Goal: Use online tool/utility: Utilize a website feature to perform a specific function

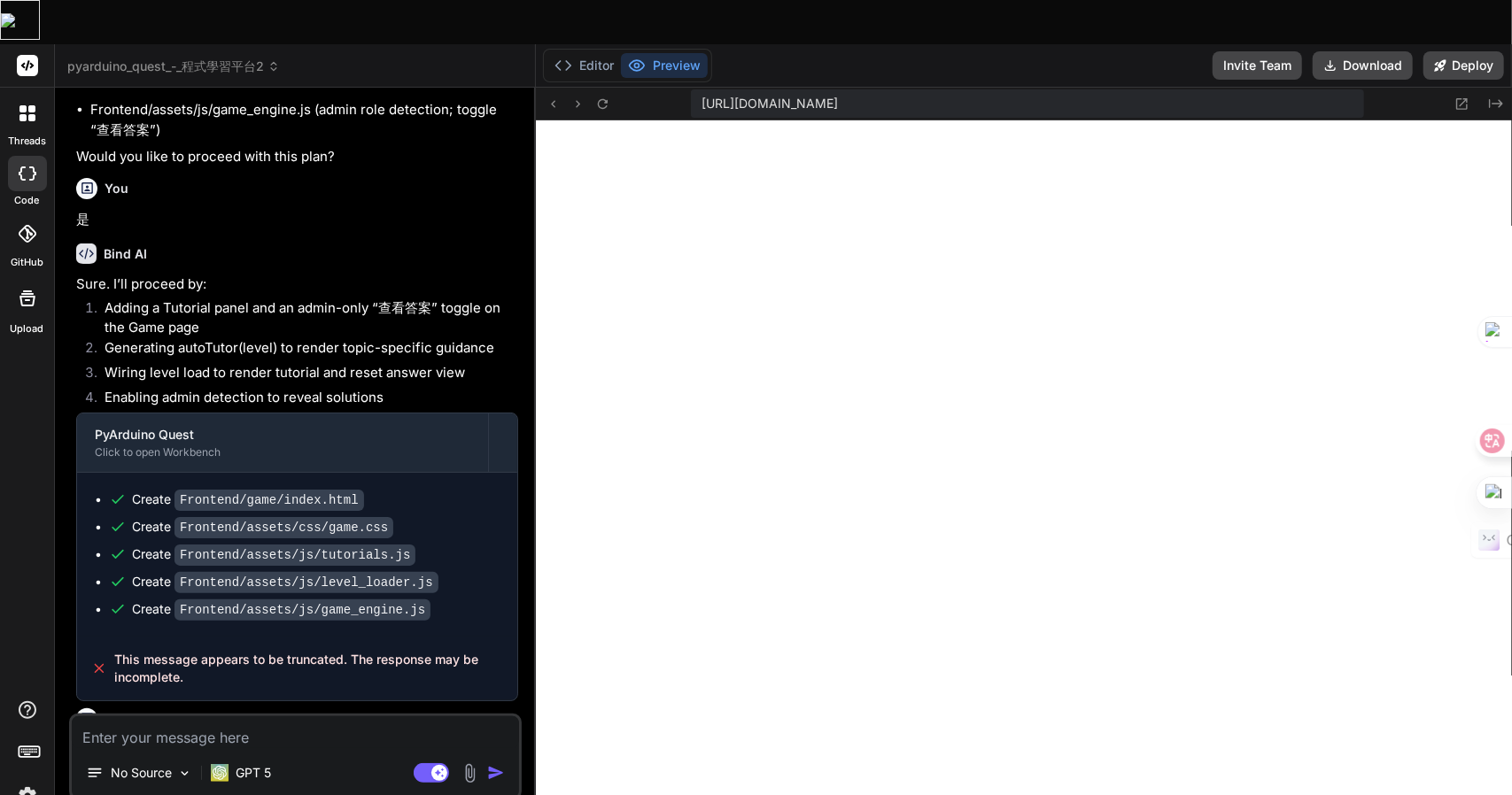
scroll to position [2843, 0]
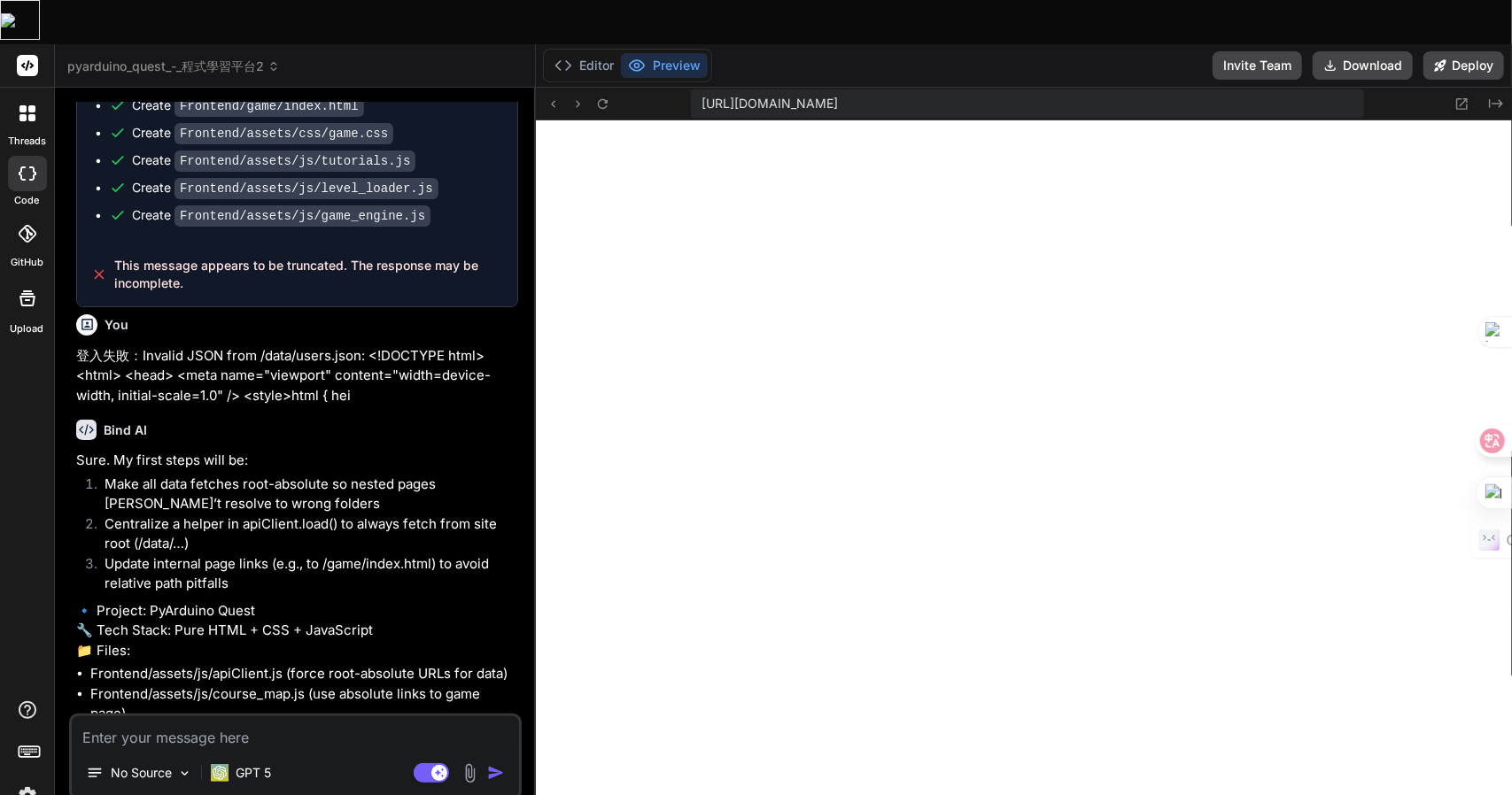
click at [196, 58] on span "pyarduino_quest_-_程式學習平台2" at bounding box center [173, 66] width 213 height 17
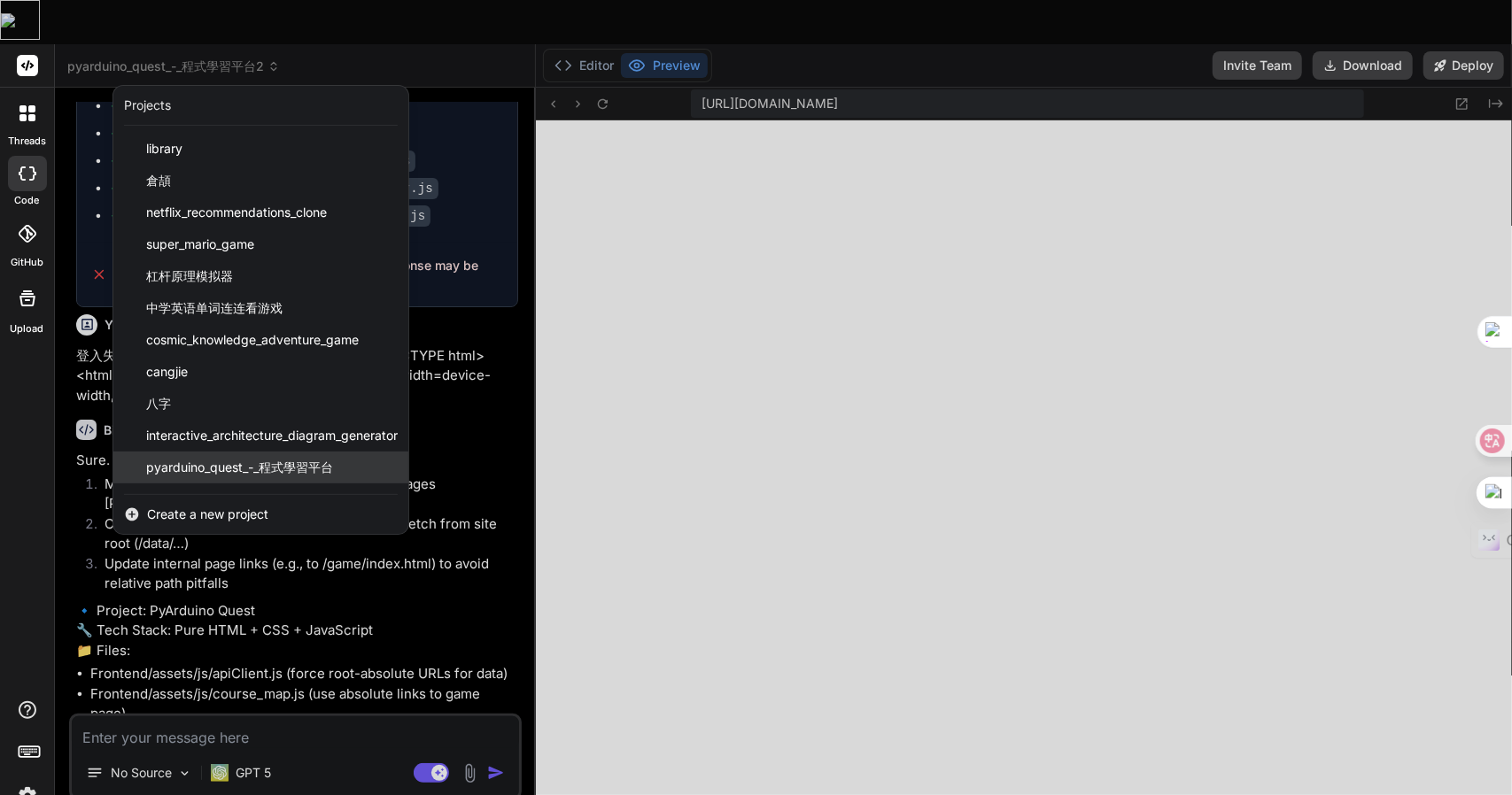
click at [216, 459] on span "pyarduino_quest_-_程式學習平台" at bounding box center [240, 468] width 187 height 17
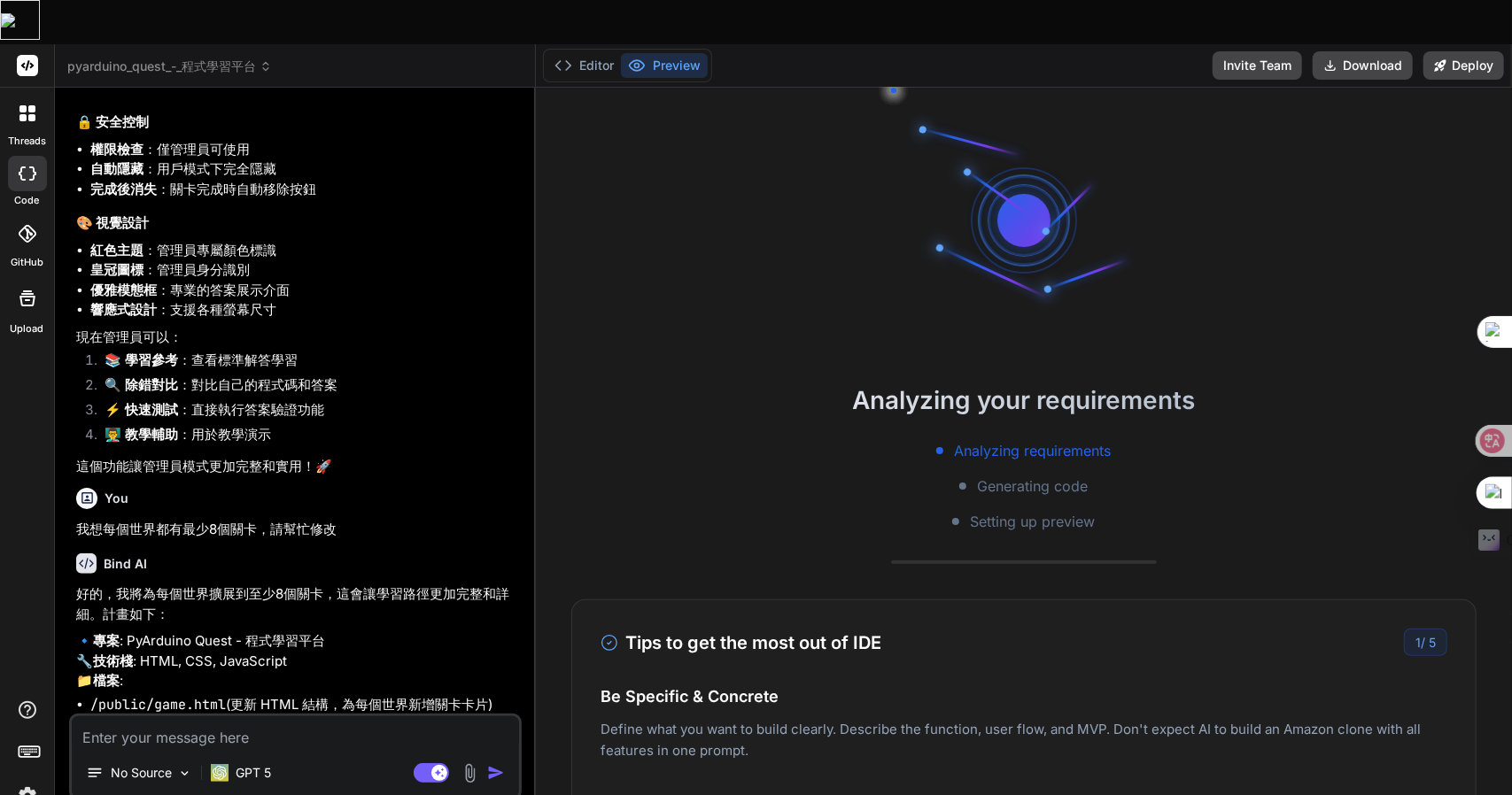
scroll to position [5648, 0]
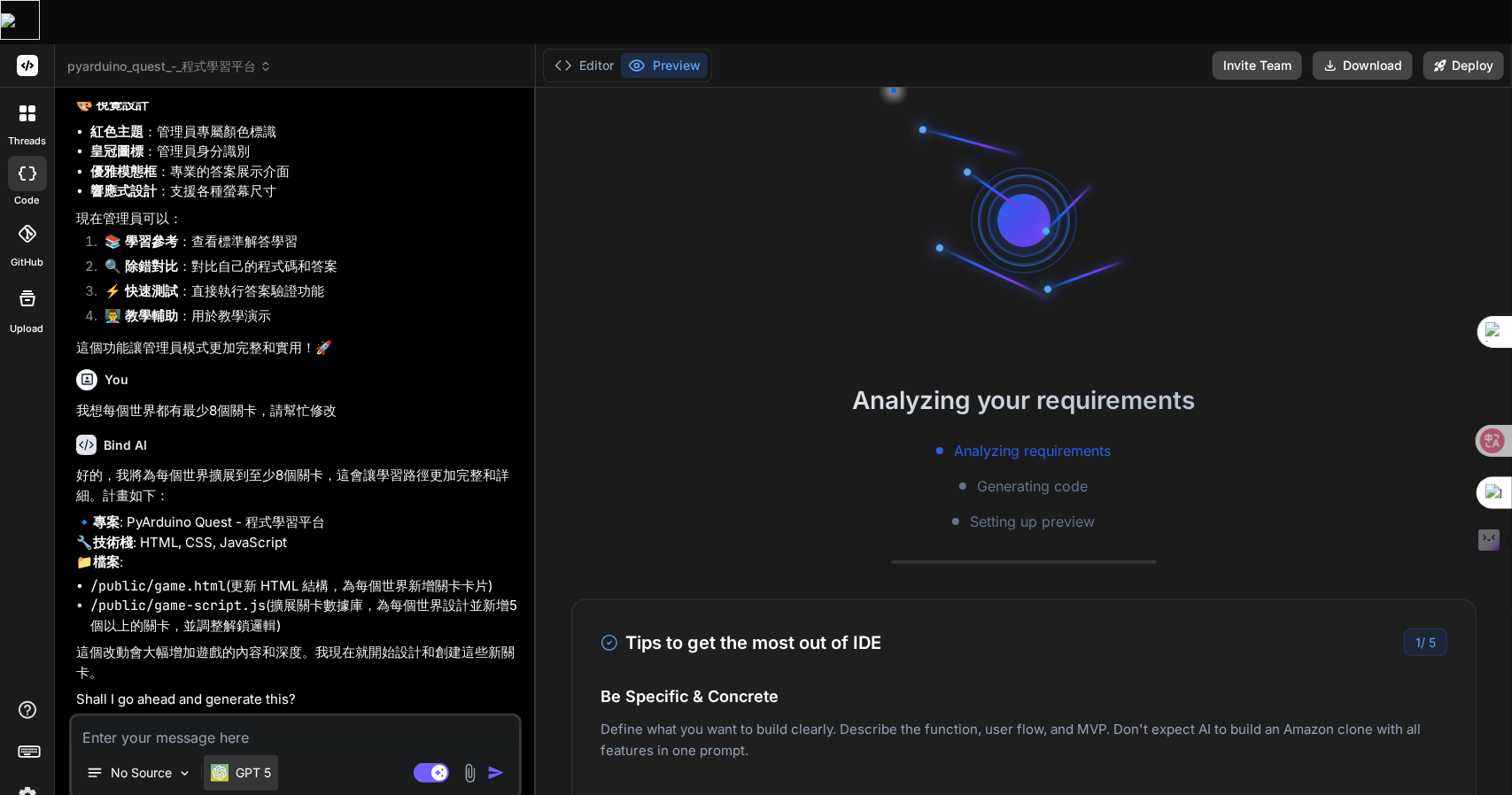
click at [257, 756] on div "GPT 5" at bounding box center [241, 773] width 74 height 36
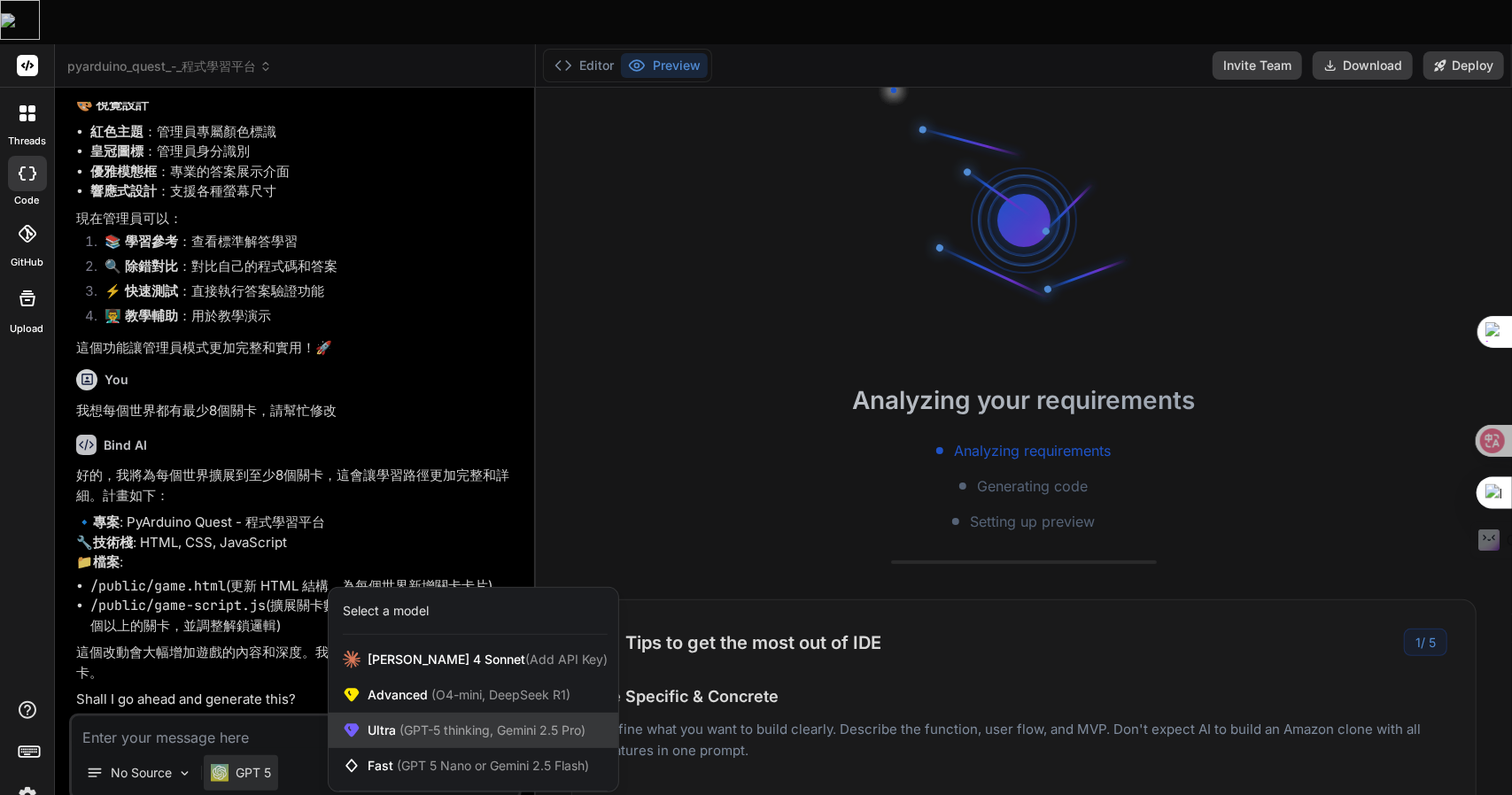
click at [404, 723] on span "(GPT-5 thinking, Gemini 2.5 Pro)" at bounding box center [490, 731] width 190 height 15
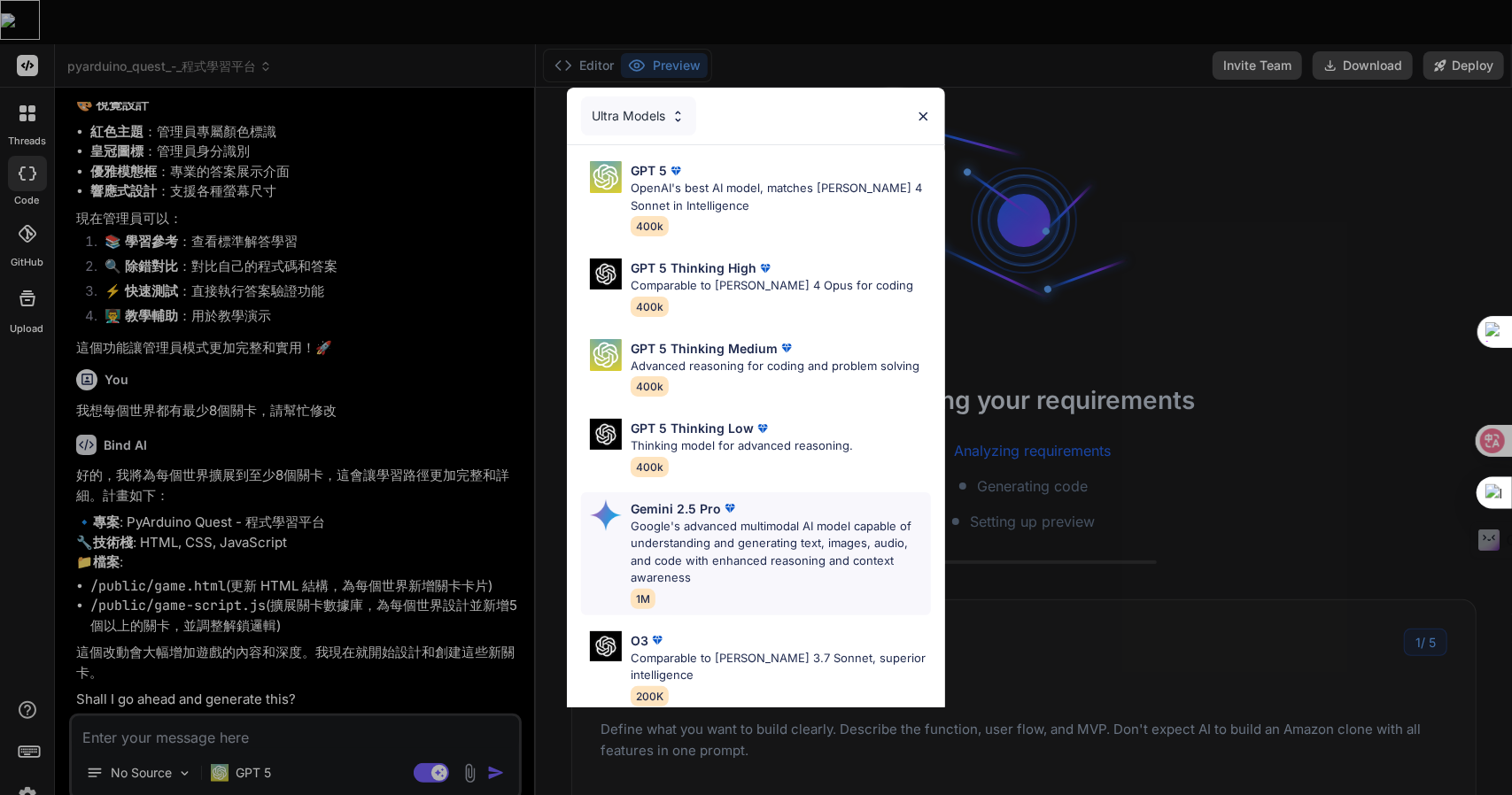
scroll to position [178, 0]
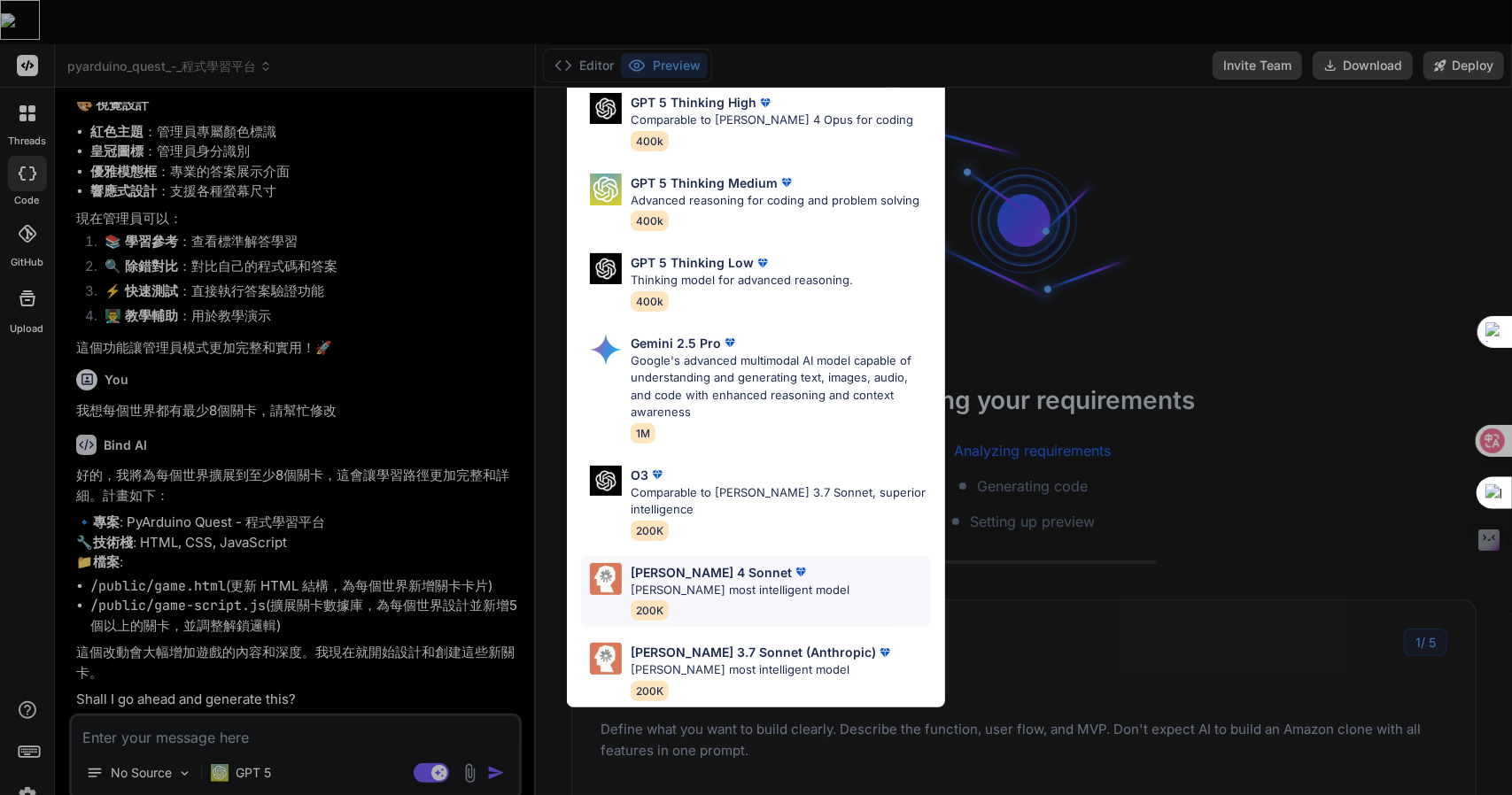
click at [659, 563] on p "Claude 4 Sonnet" at bounding box center [711, 572] width 161 height 18
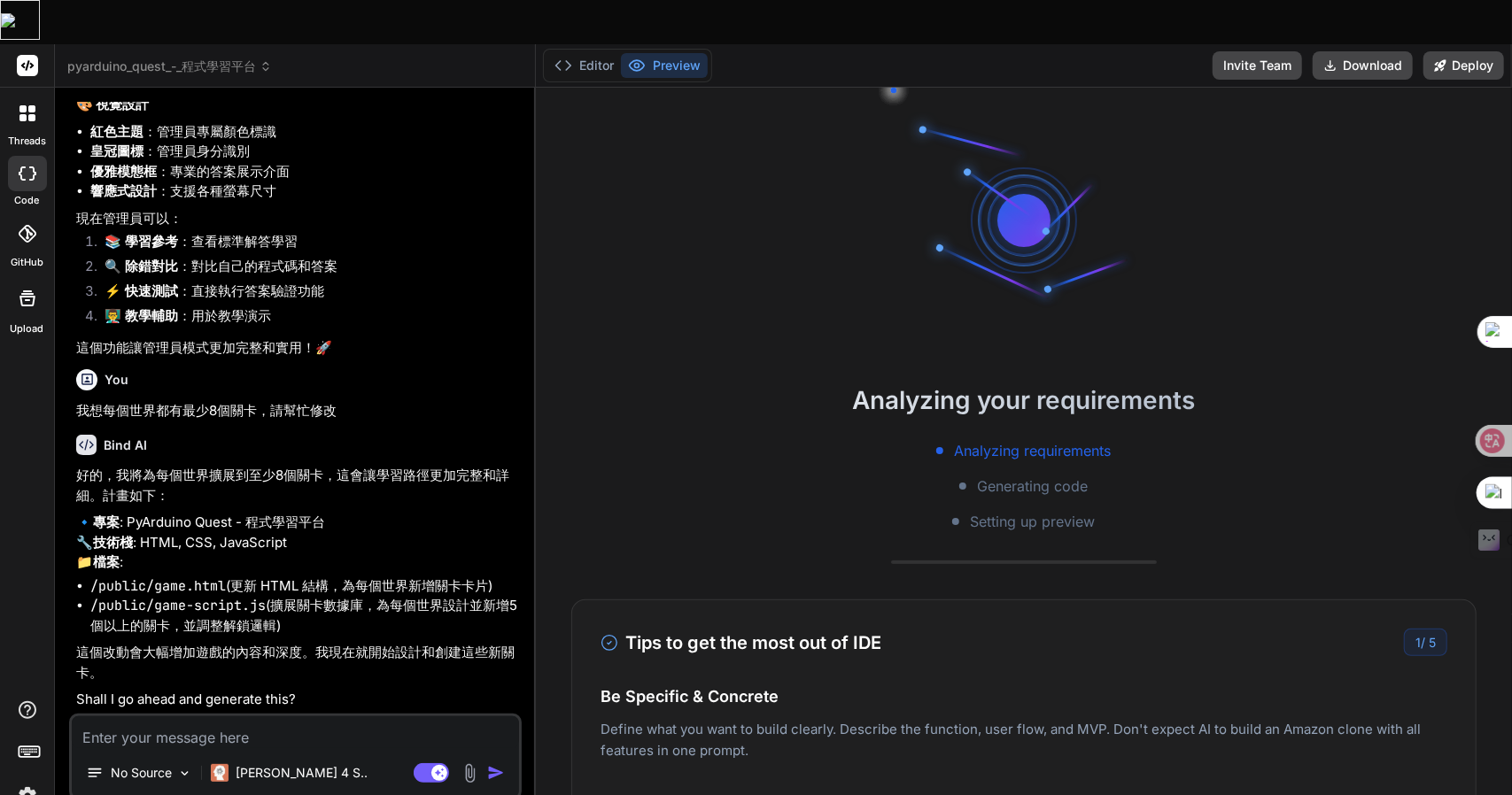
click at [200, 716] on textarea at bounding box center [296, 731] width 448 height 32
type textarea "x"
type textarea "一"
type textarea "x"
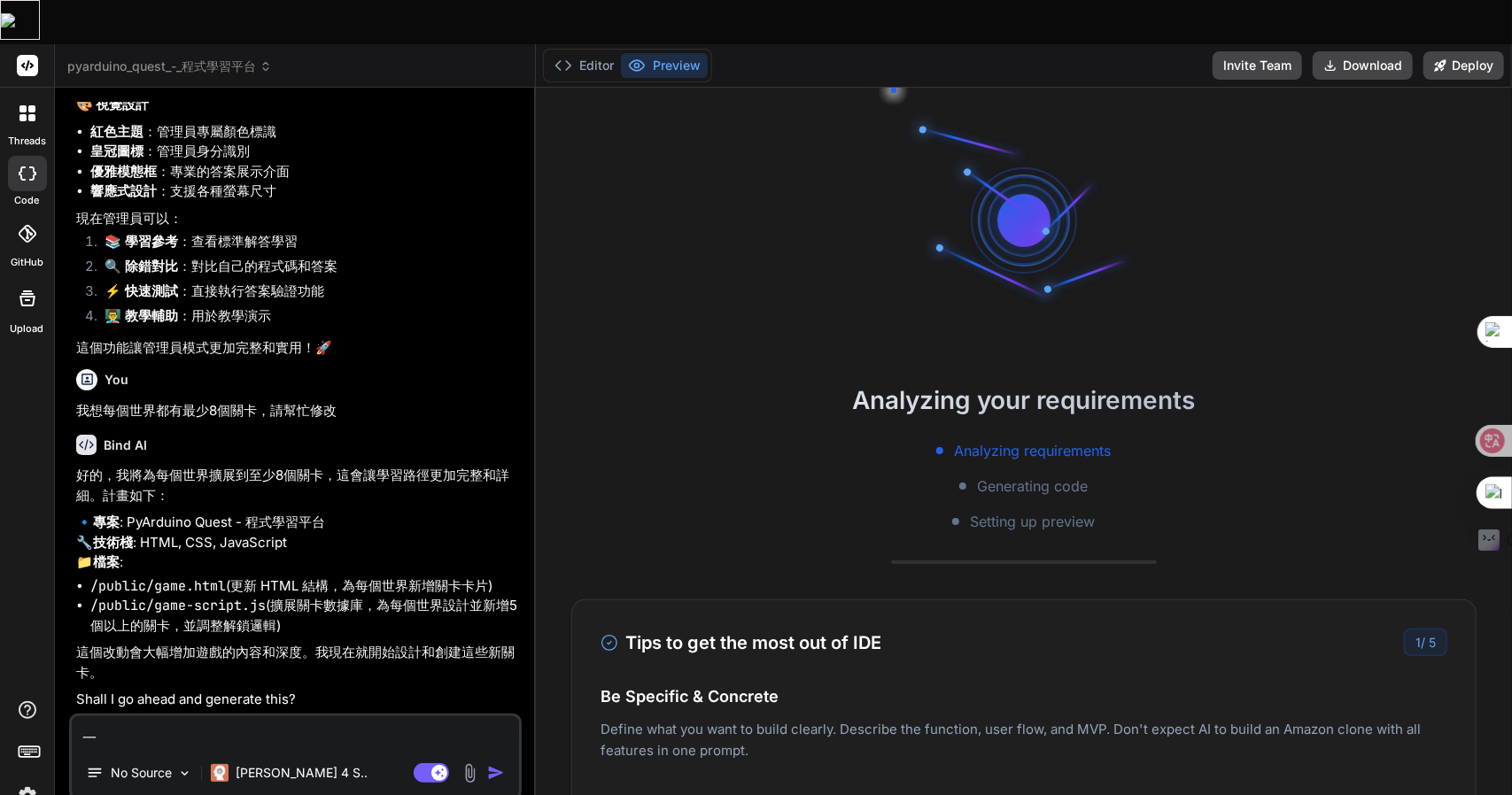
type textarea "一弓"
type textarea "x"
type textarea "一弓口"
type textarea "x"
type textarea "可"
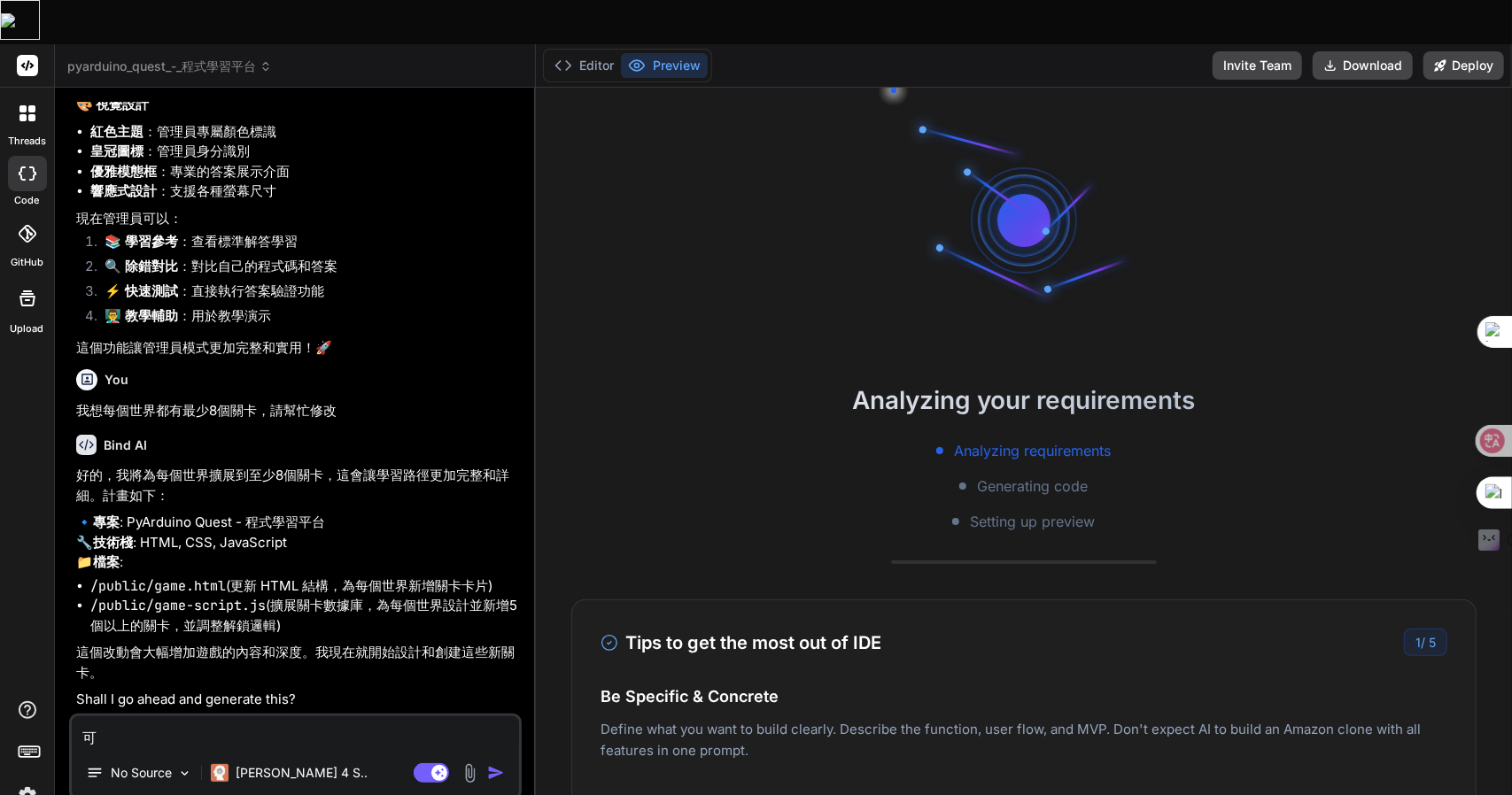
scroll to position [1024, 0]
type textarea "x"
type textarea "可女"
type textarea "x"
type textarea "可女戈"
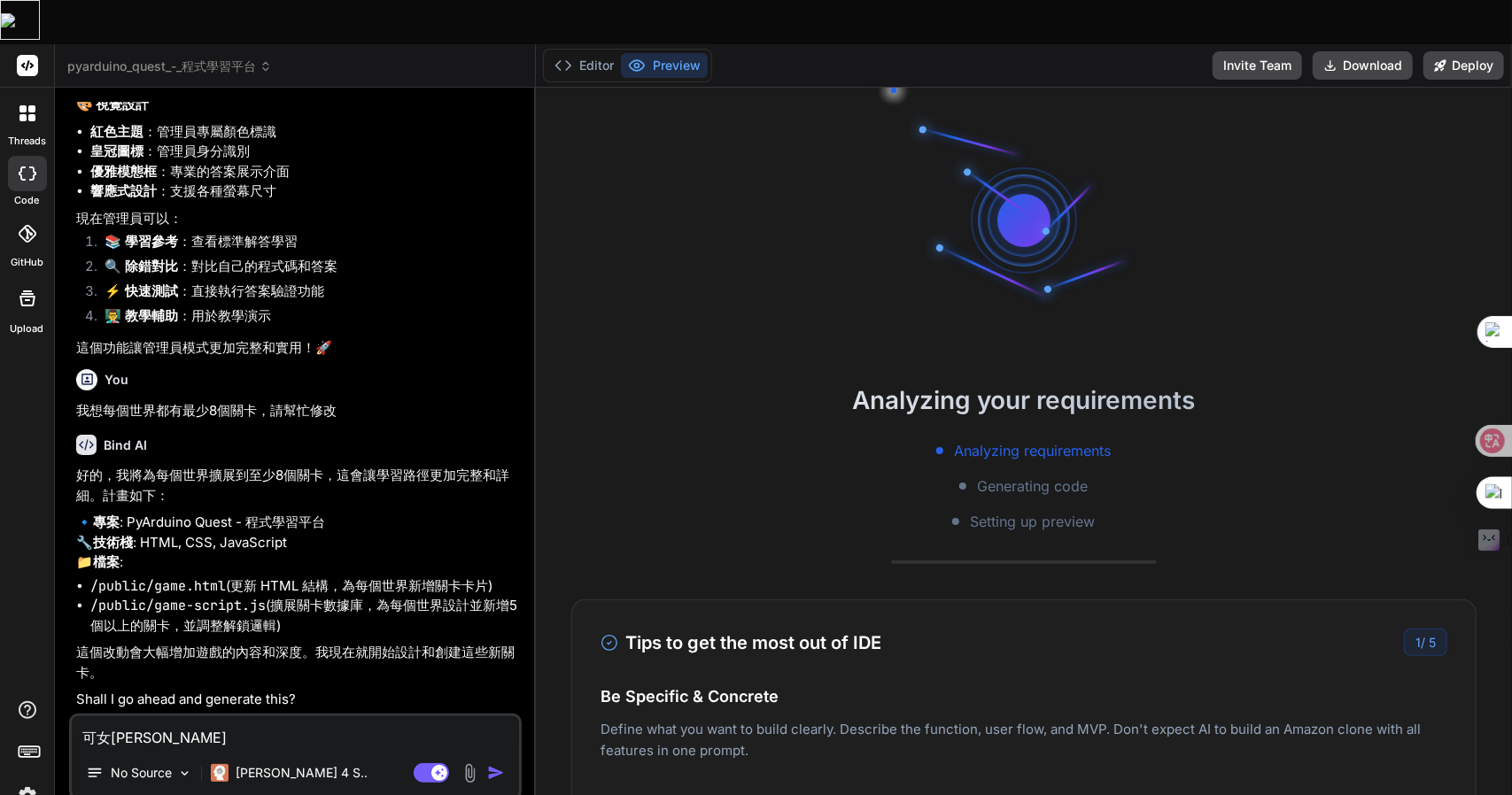
type textarea "x"
type textarea "可女戈人"
type textarea "x"
type textarea "可以"
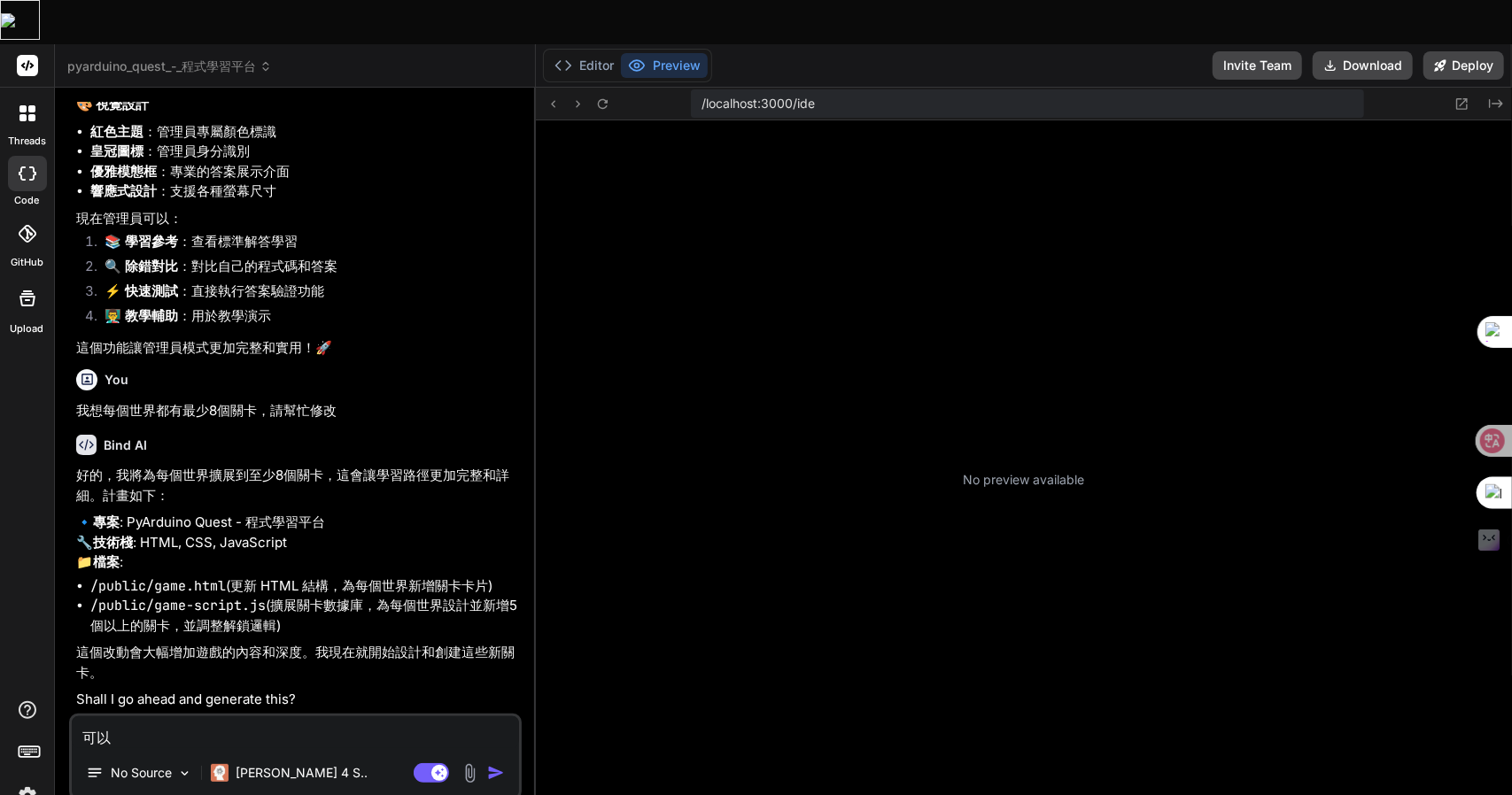
scroll to position [1521, 0]
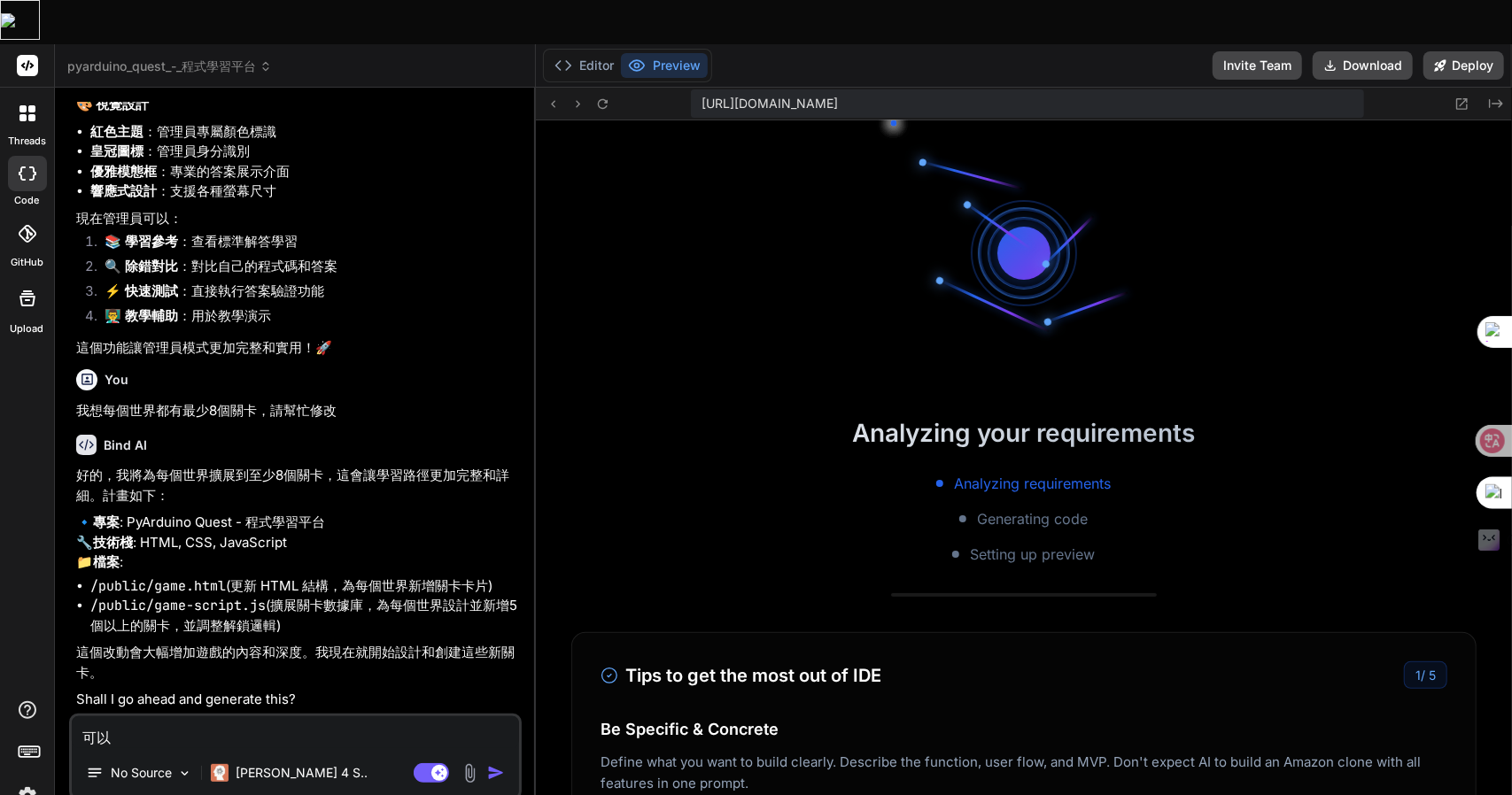
type textarea "x"
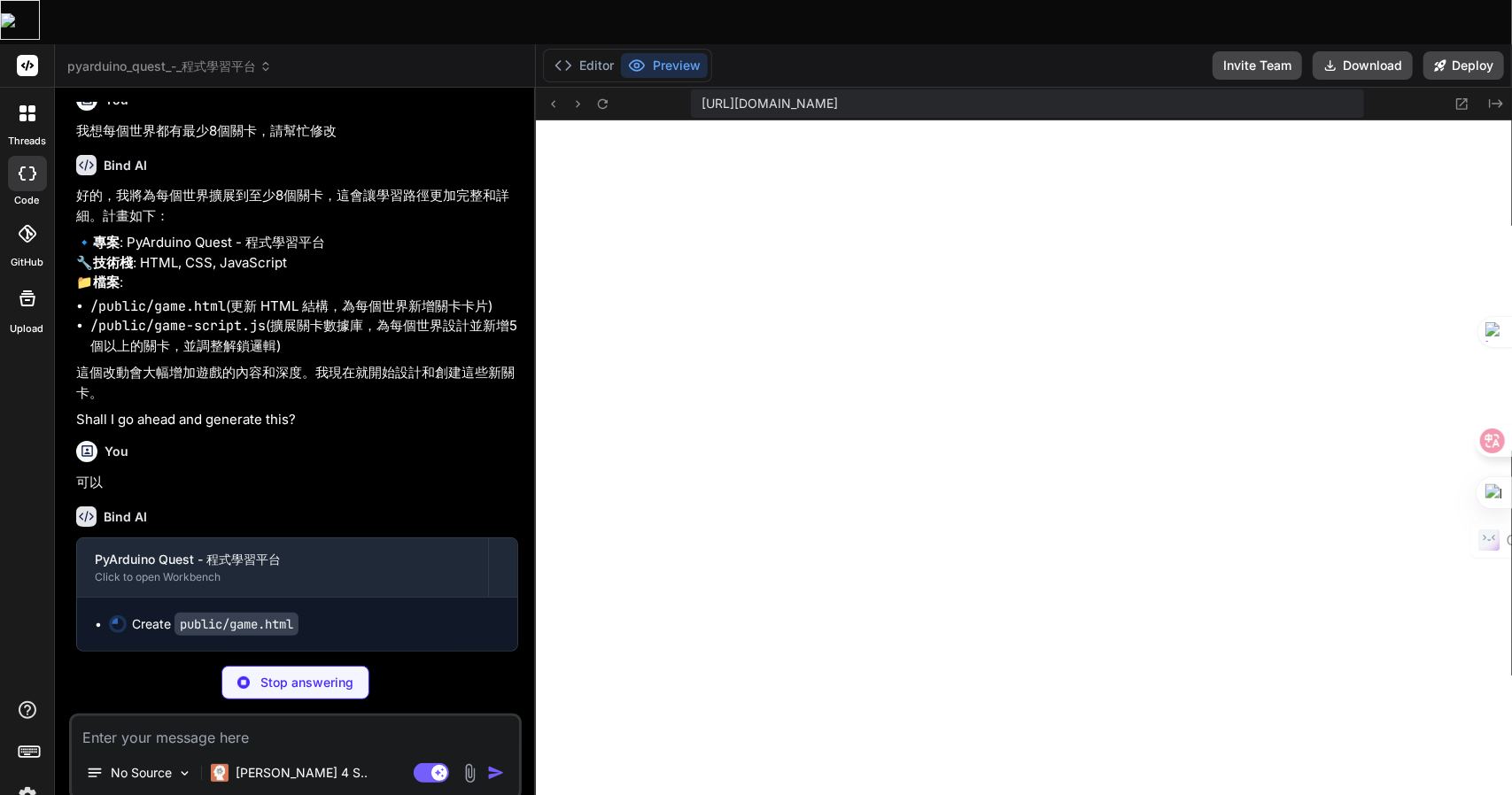
scroll to position [5925, 0]
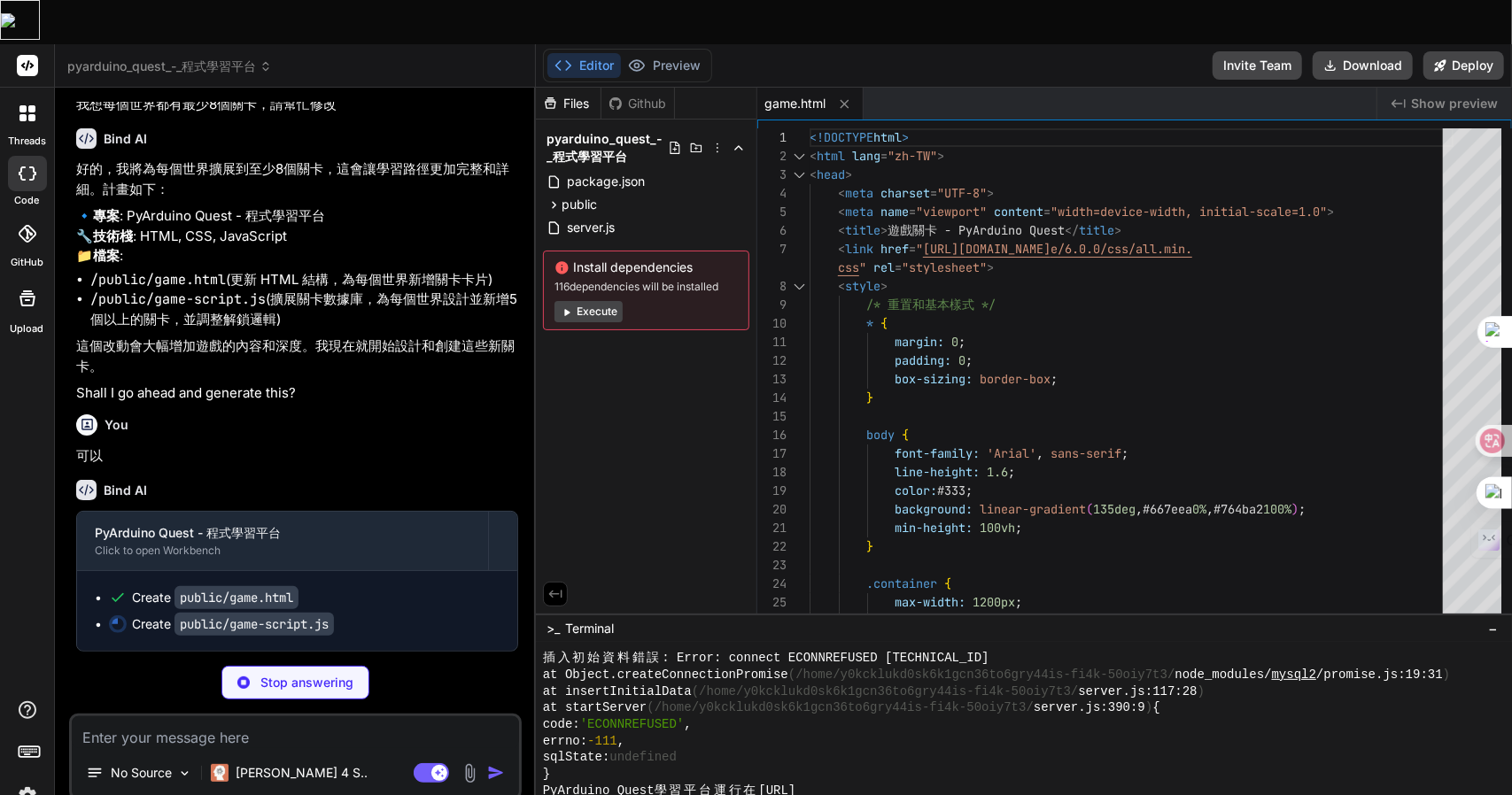
type textarea "x"
type textarea "}); console.log('🎮 遊戲腳本載入完成！包含完整的72個關卡（9個世界x8關）。');"
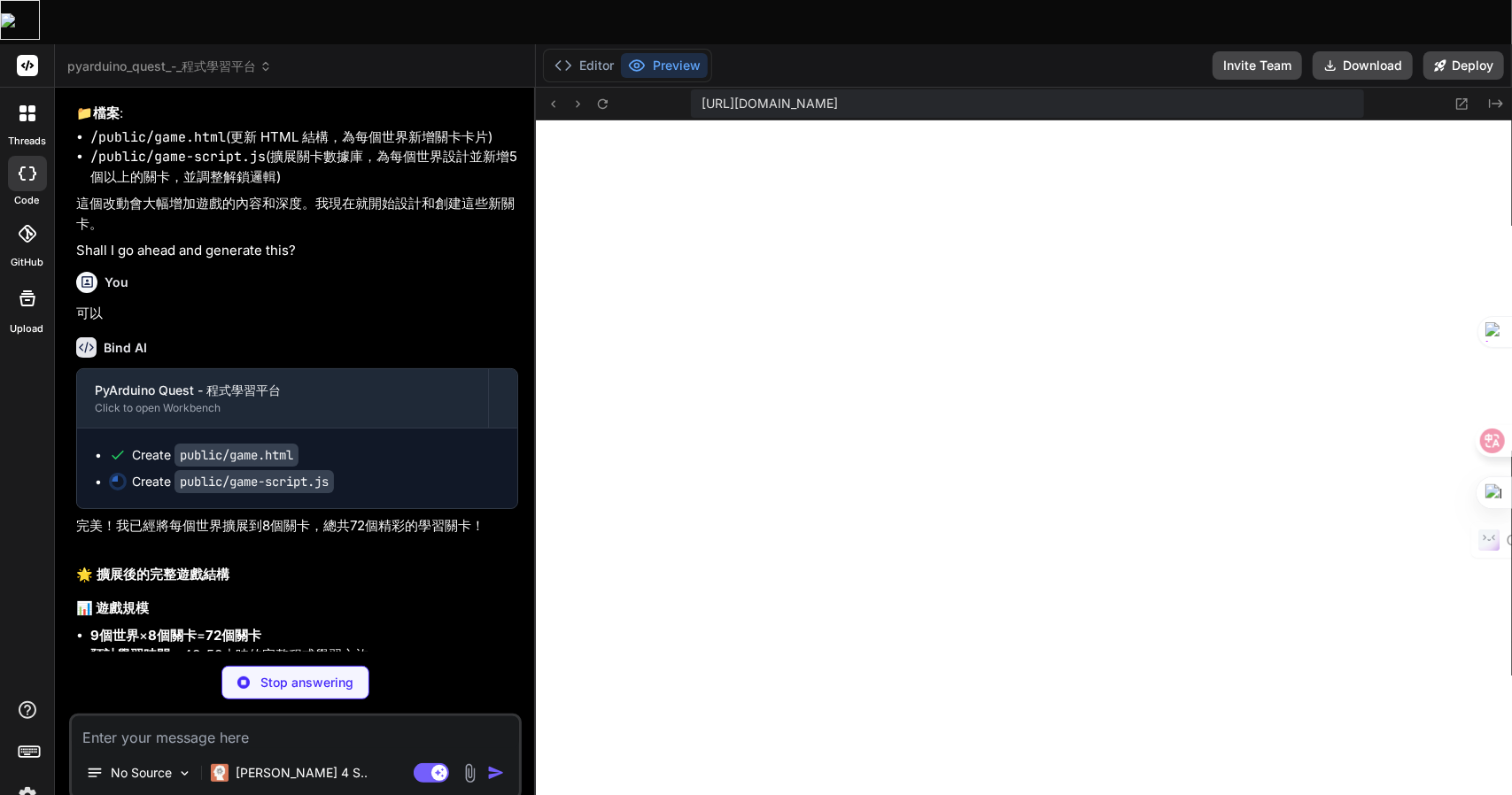
type textarea "x"
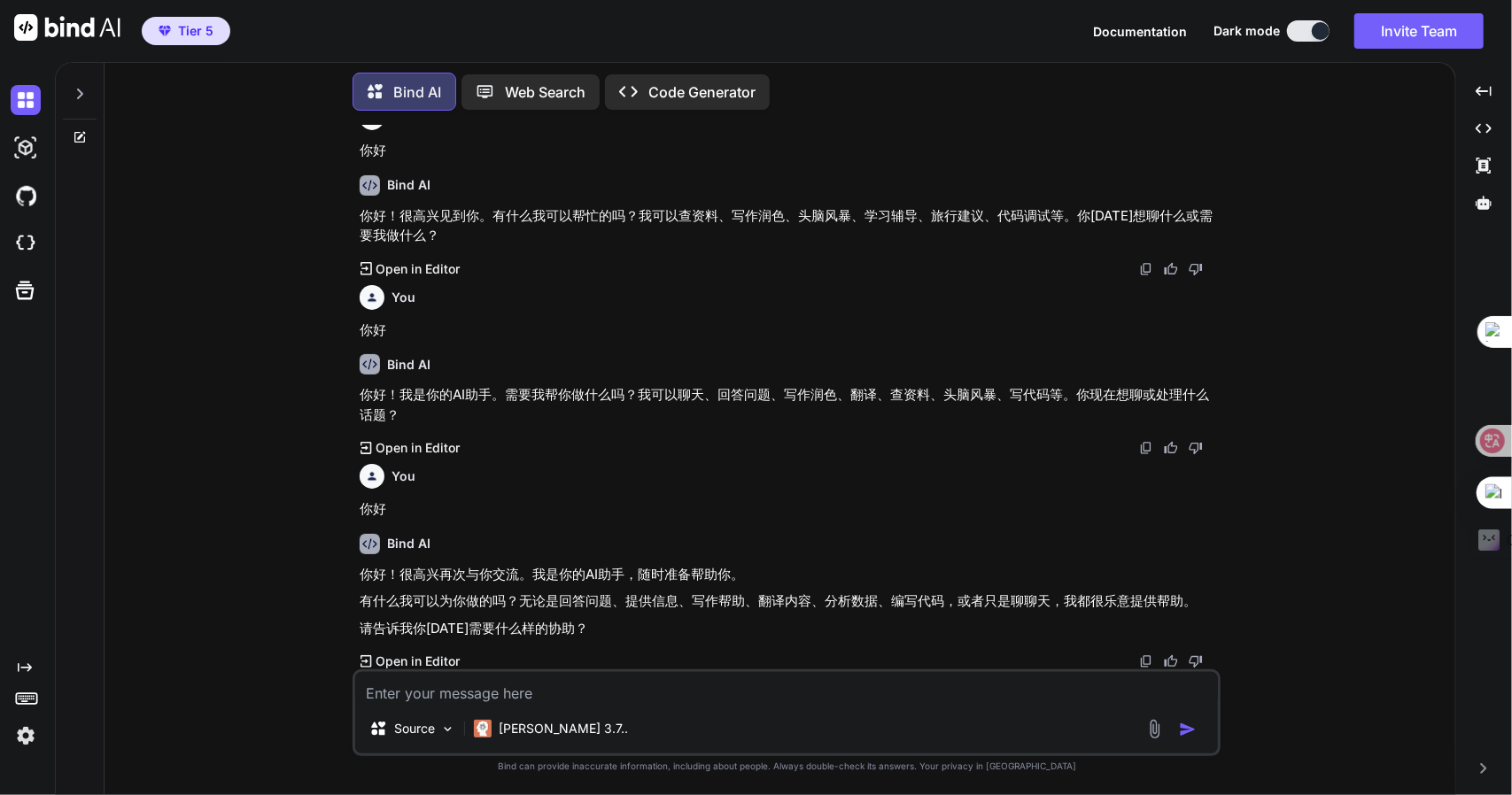
scroll to position [27, 0]
click at [157, 23] on span "Tier 5" at bounding box center [186, 31] width 69 height 17
click at [29, 62] on div "Created with Pixso." at bounding box center [27, 428] width 55 height 733
click at [67, 28] on img at bounding box center [67, 28] width 106 height 27
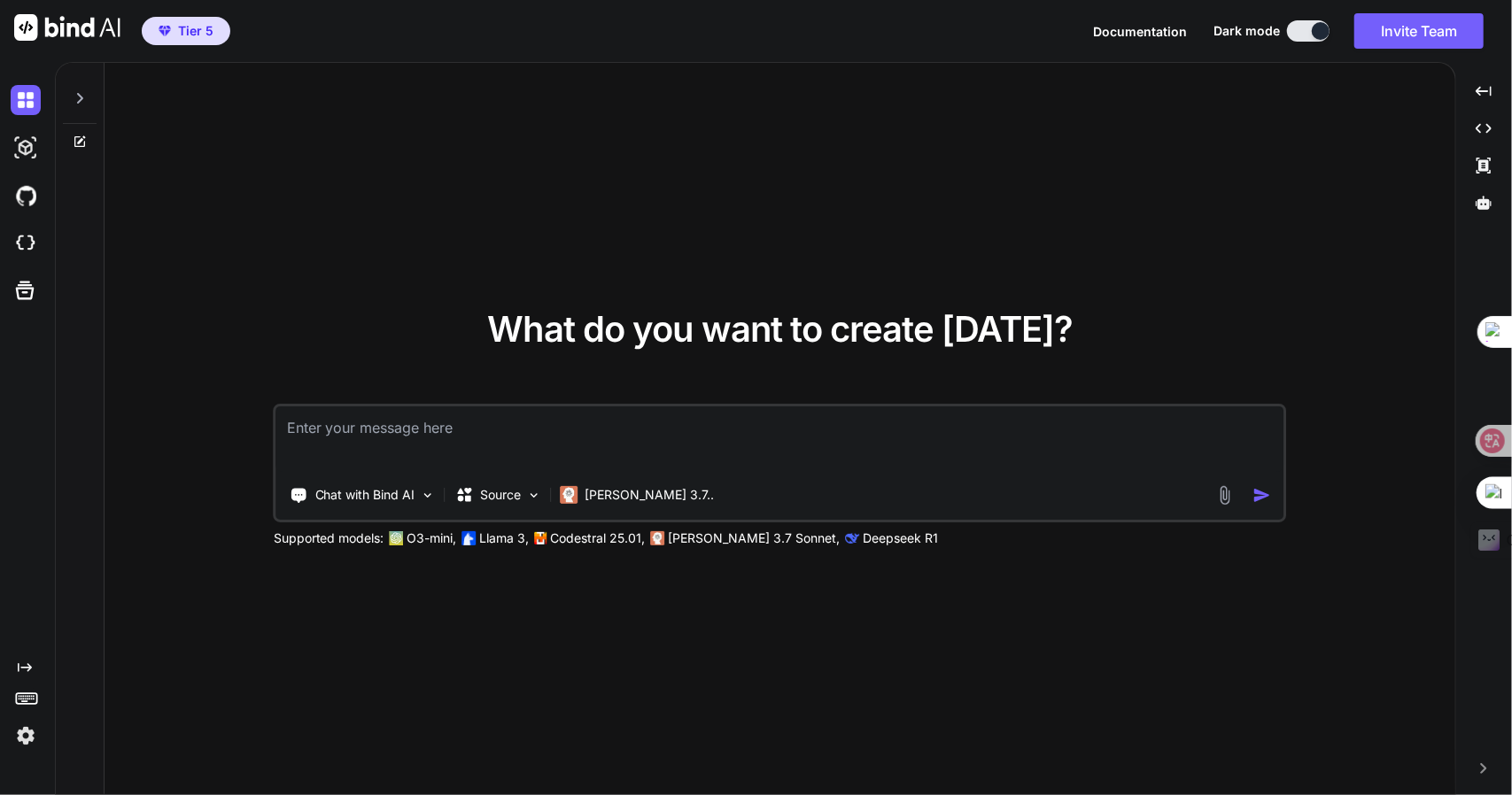
type textarea "x"
click at [20, 732] on img at bounding box center [25, 735] width 30 height 30
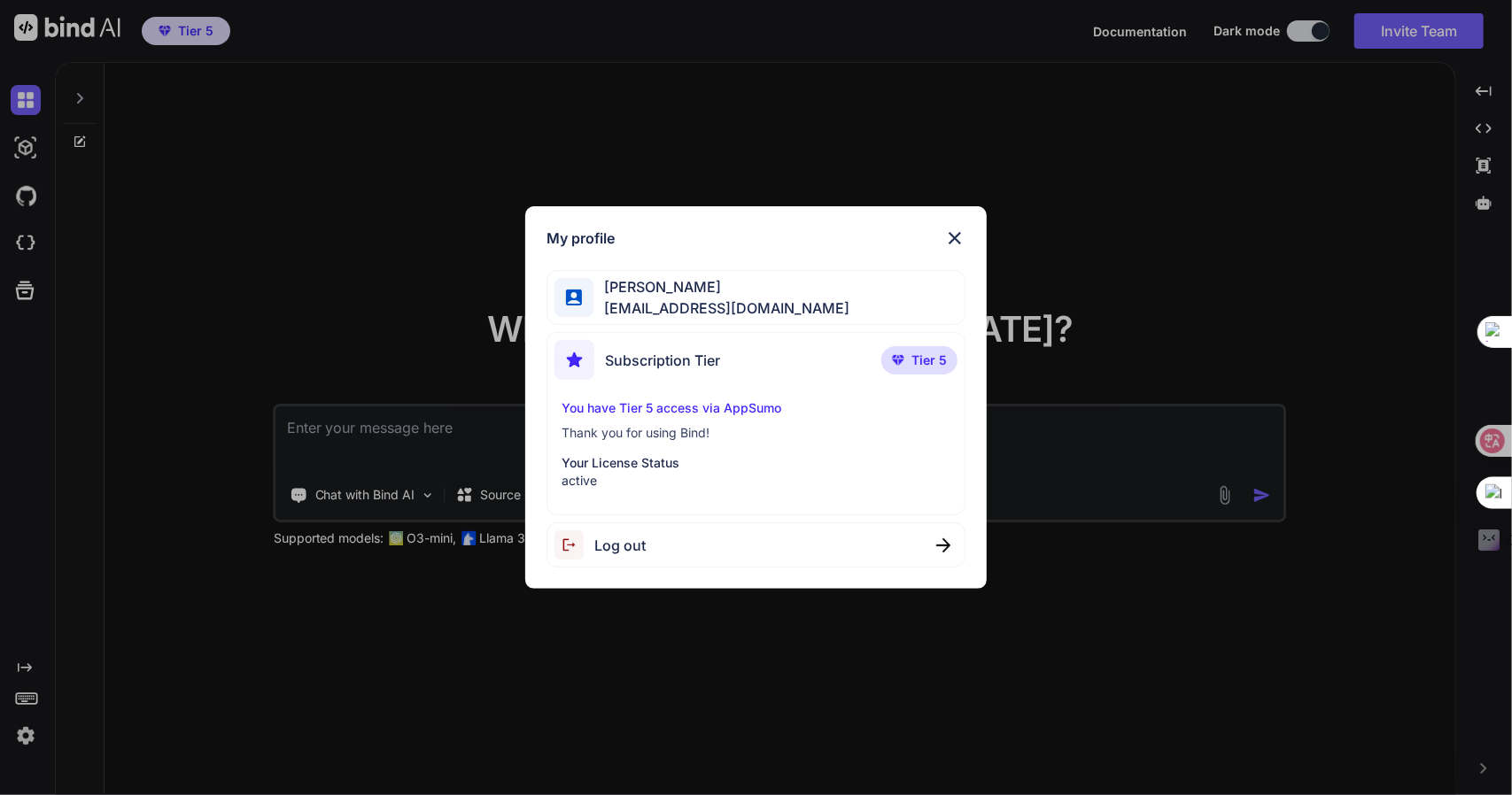
click at [661, 399] on p "You have Tier 5 access via AppSumo" at bounding box center [756, 408] width 390 height 17
click at [614, 478] on p "active" at bounding box center [756, 480] width 390 height 17
click at [911, 360] on p "Tier 5" at bounding box center [919, 360] width 76 height 28
click at [624, 372] on div "Subscription Tier" at bounding box center [638, 359] width 166 height 39
click at [16, 659] on div "My profile Nicky Vu adam300410wu@hotmail.com Subscription Tier Tier 5 You have …" at bounding box center [756, 398] width 1512 height 795
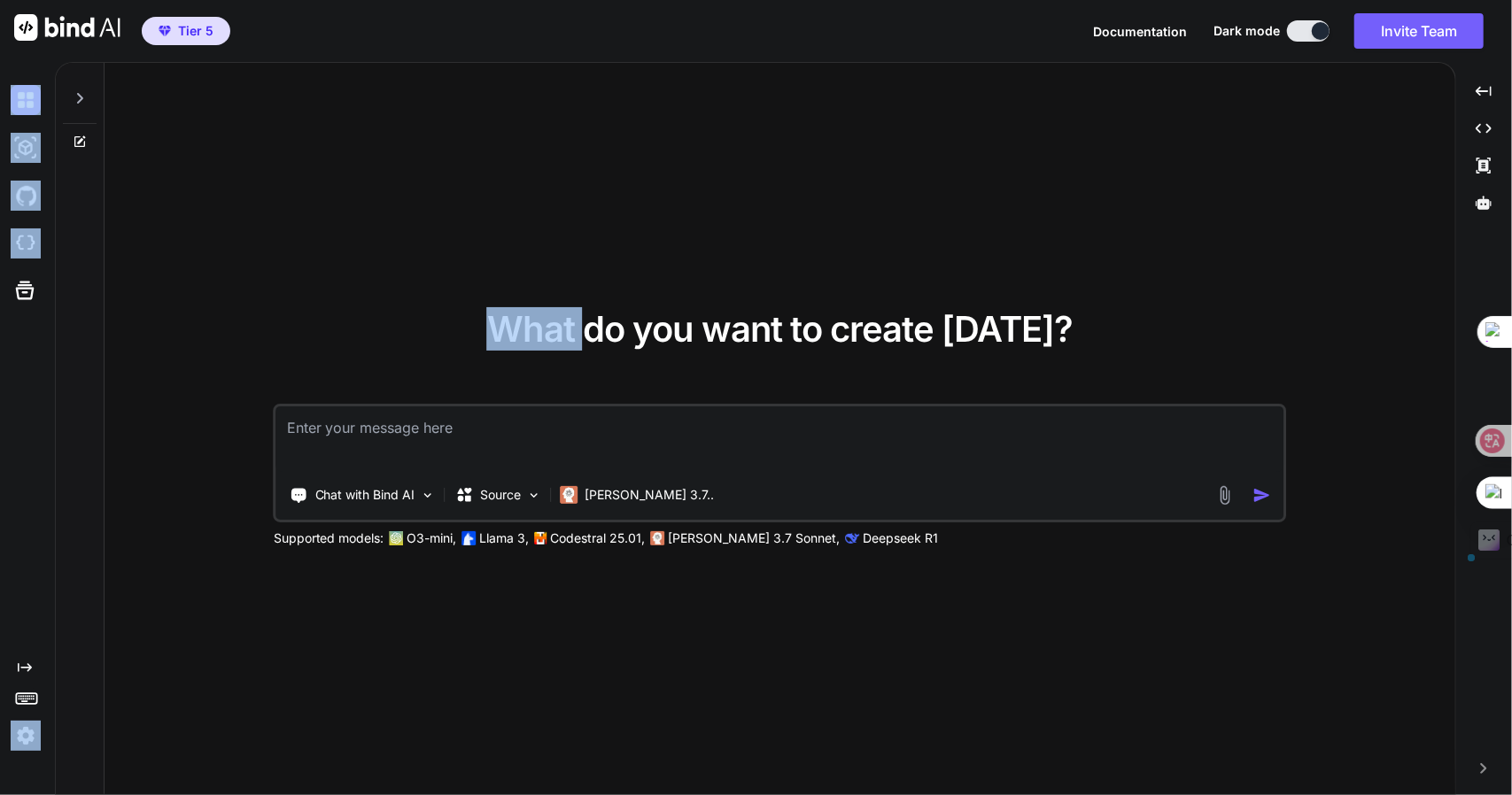
click at [16, 659] on div "Created with Pixso." at bounding box center [24, 413] width 48 height 675
click at [27, 673] on div "複製 突出顯示" at bounding box center [122, 686] width 210 height 27
click at [276, 302] on div "What do you want to create today? Chat with Bind AI Source Claude 3.7.. Support…" at bounding box center [780, 429] width 1351 height 733
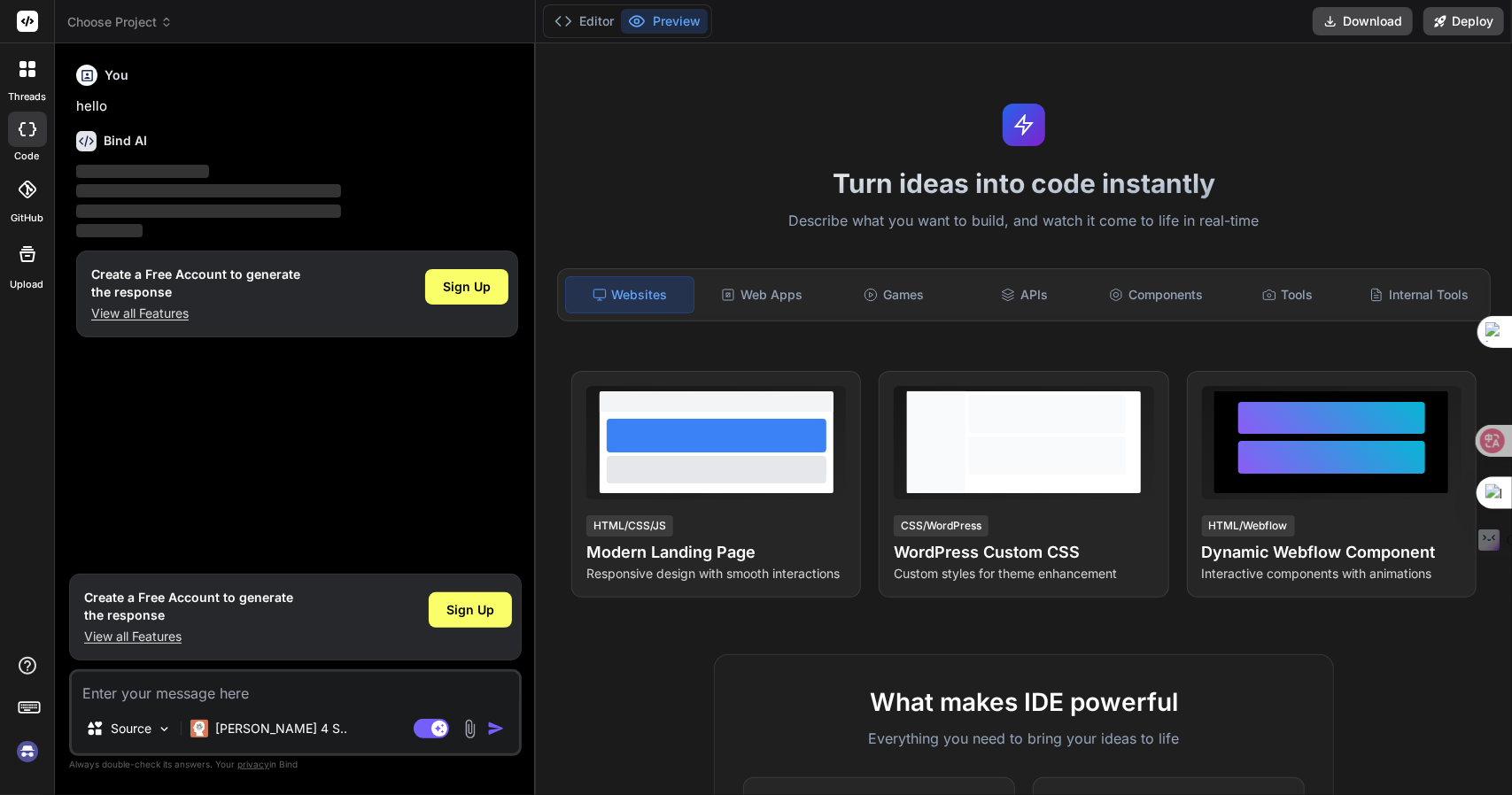
click at [25, 752] on img at bounding box center [27, 751] width 30 height 30
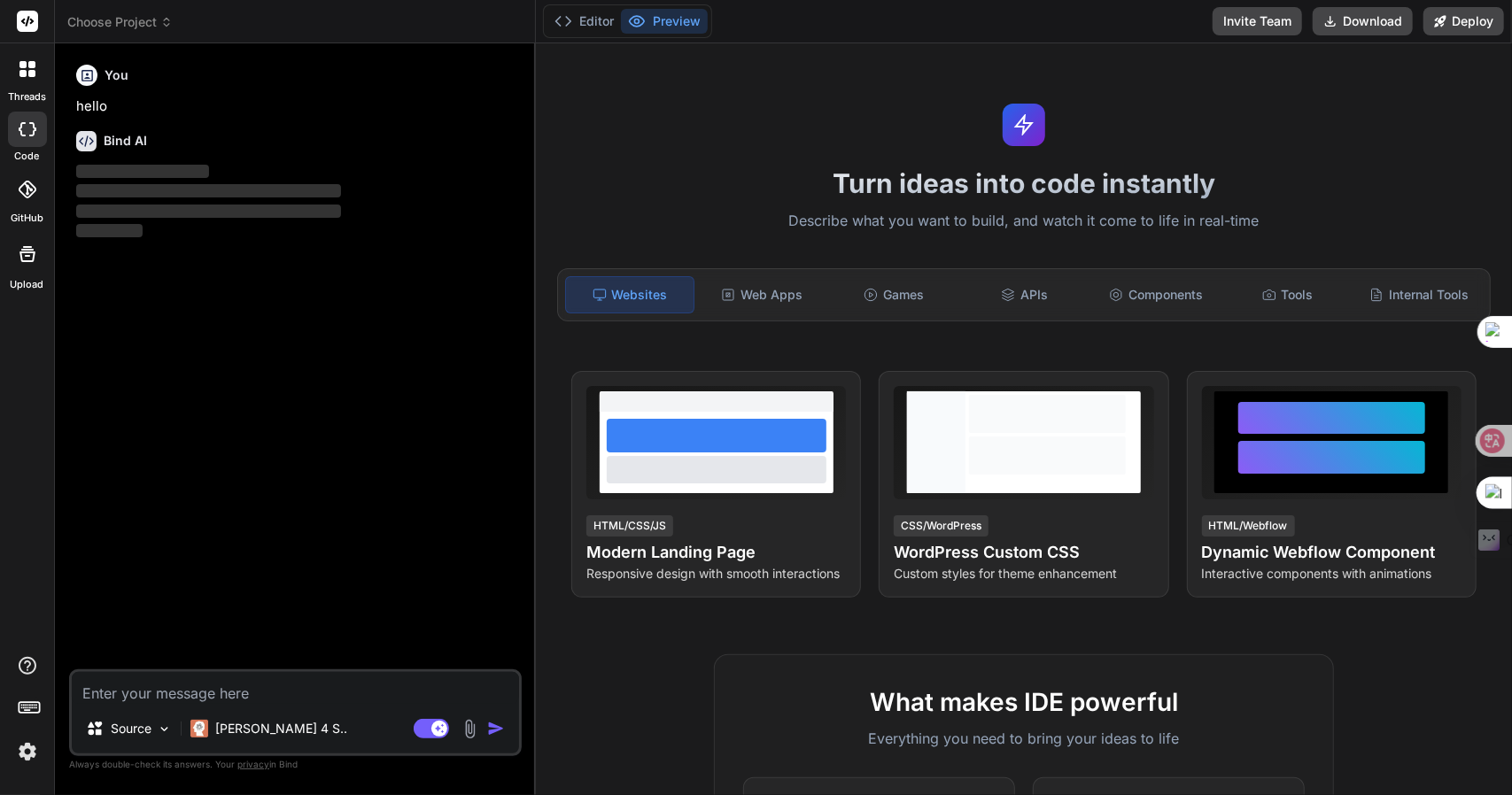
click at [19, 745] on img at bounding box center [27, 751] width 30 height 30
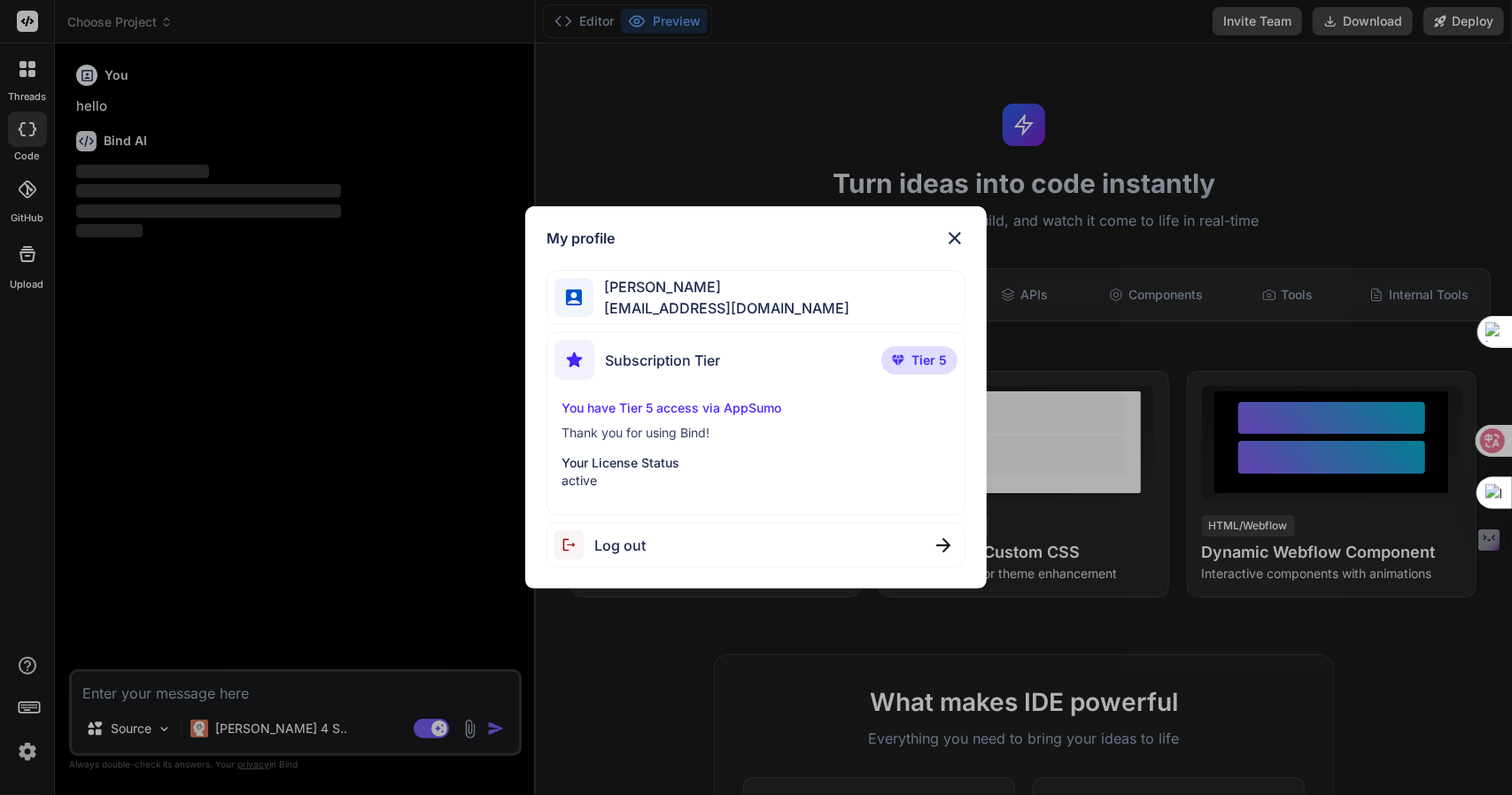
click at [629, 371] on div "Subscription Tier" at bounding box center [638, 359] width 166 height 39
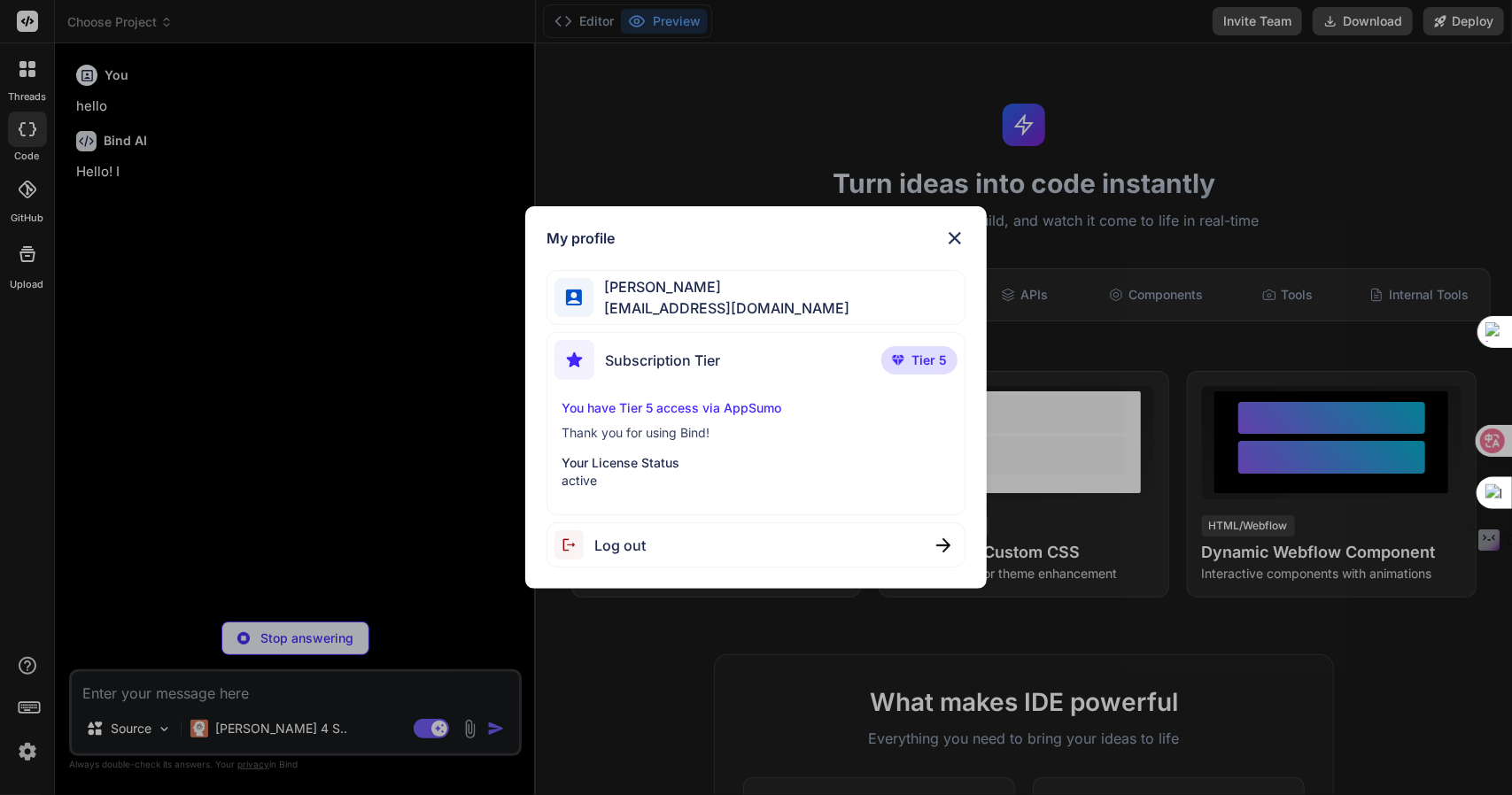
click at [635, 323] on div "Nicky Vu adam300410wu@hotmail.com" at bounding box center [757, 298] width 420 height 56
click at [627, 302] on span "adam300410wu@hotmail.com" at bounding box center [721, 308] width 256 height 21
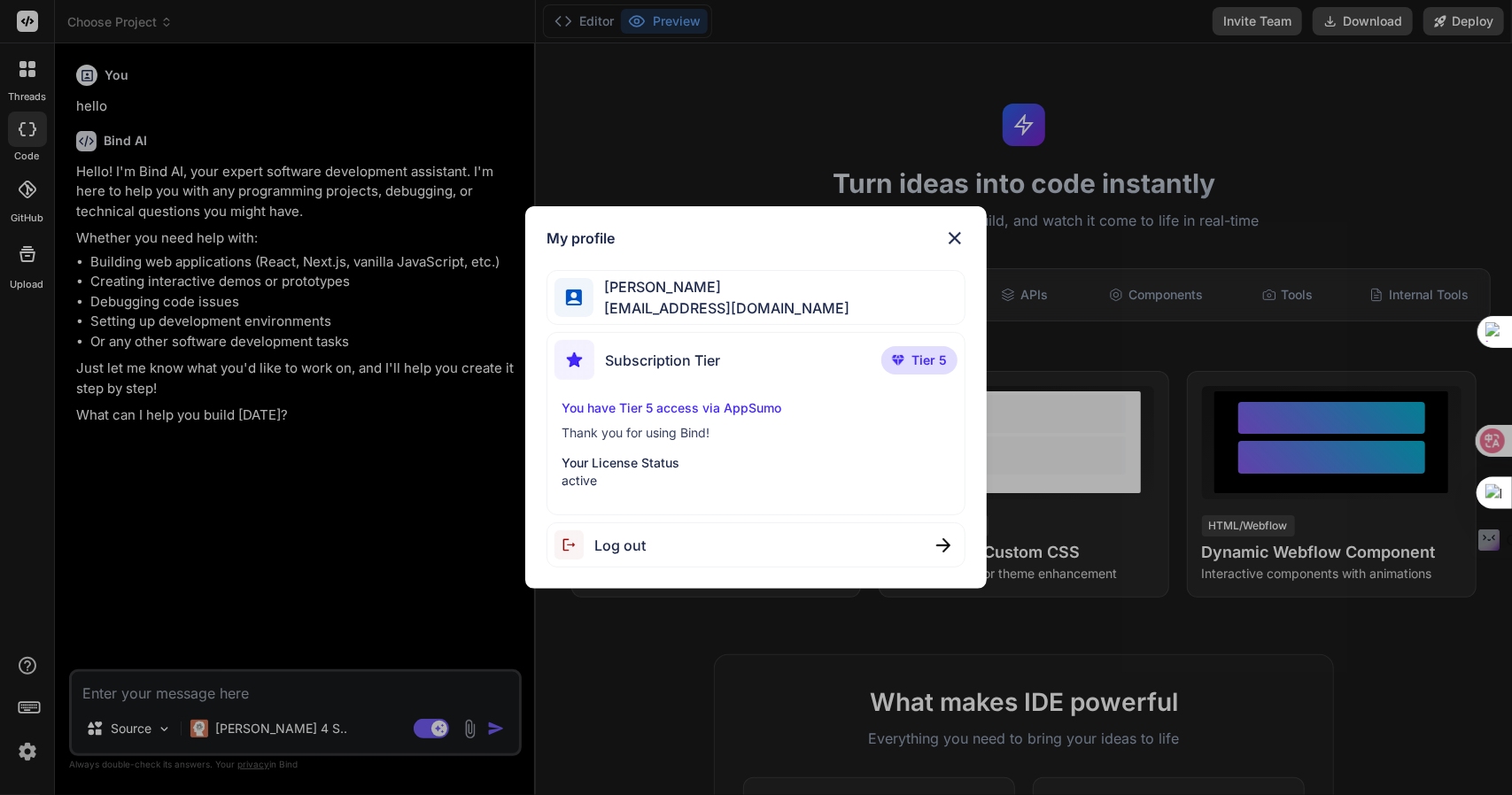
click at [960, 239] on img at bounding box center [955, 238] width 21 height 21
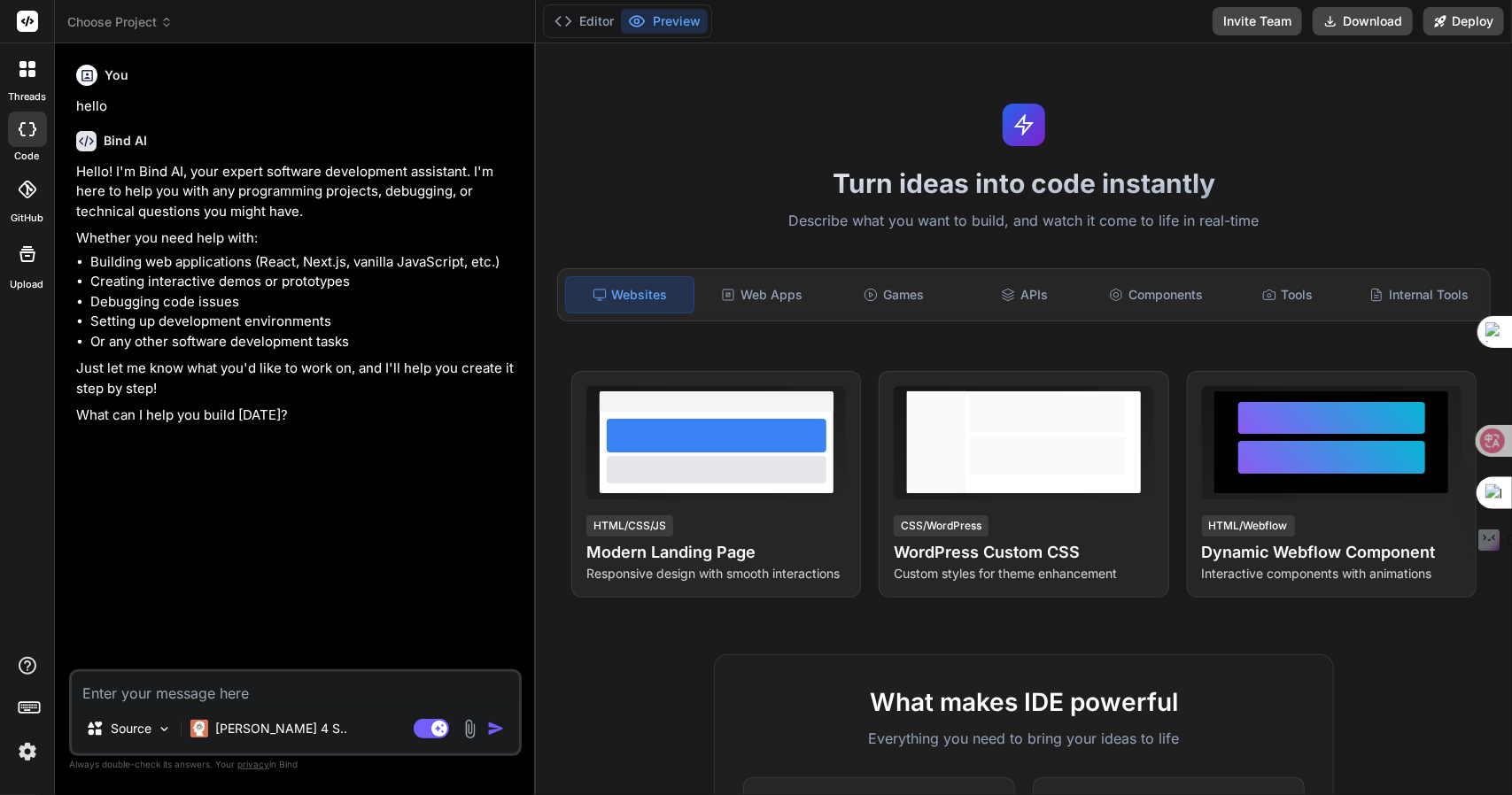
type textarea "x"
click at [39, 22] on div at bounding box center [27, 21] width 54 height 43
click at [32, 20] on icon at bounding box center [28, 21] width 13 height 11
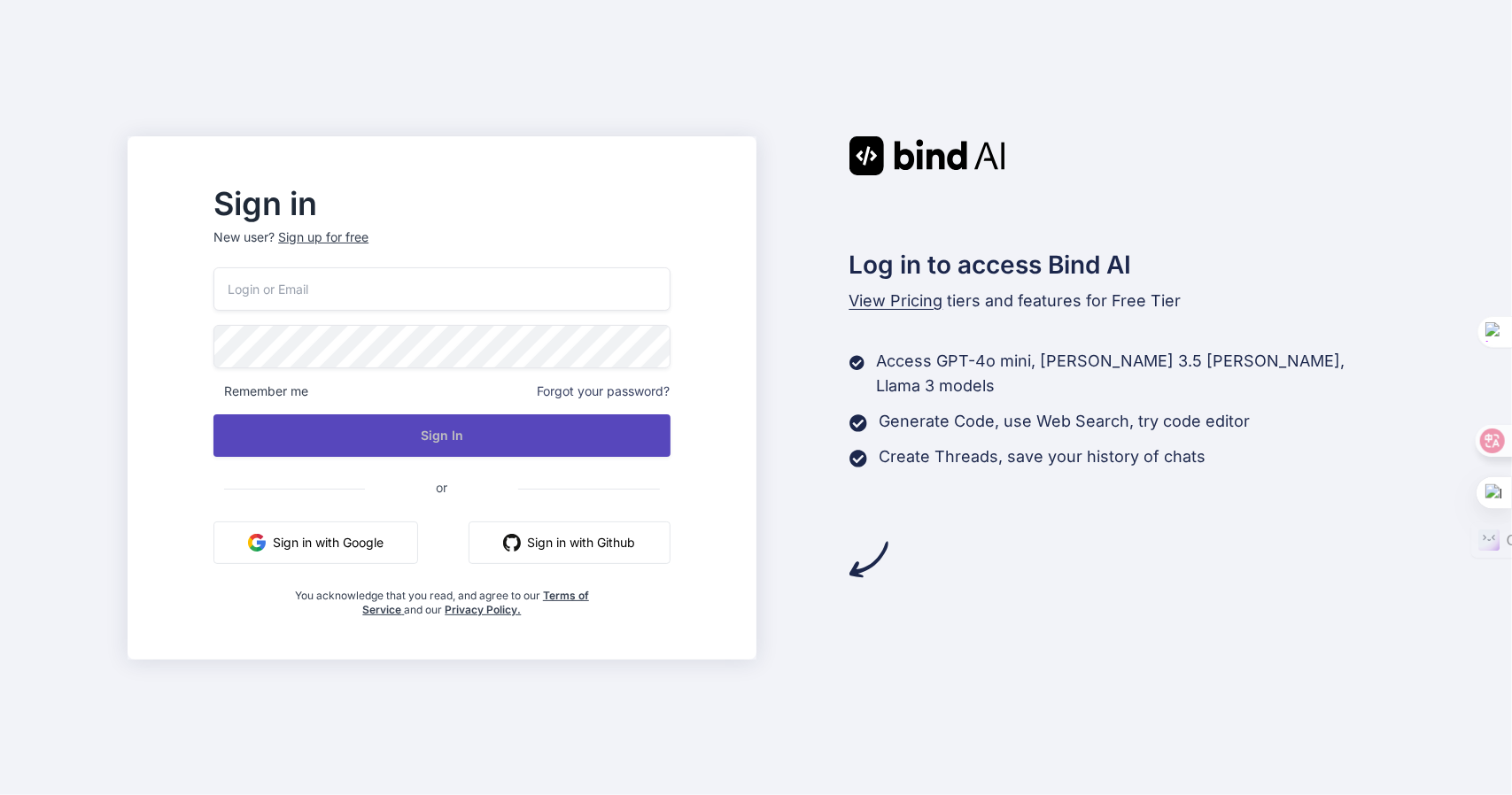
type input "[EMAIL_ADDRESS][DOMAIN_NAME]"
click at [378, 440] on button "Sign In" at bounding box center [442, 436] width 456 height 42
click at [318, 446] on button "Sign In" at bounding box center [442, 436] width 456 height 42
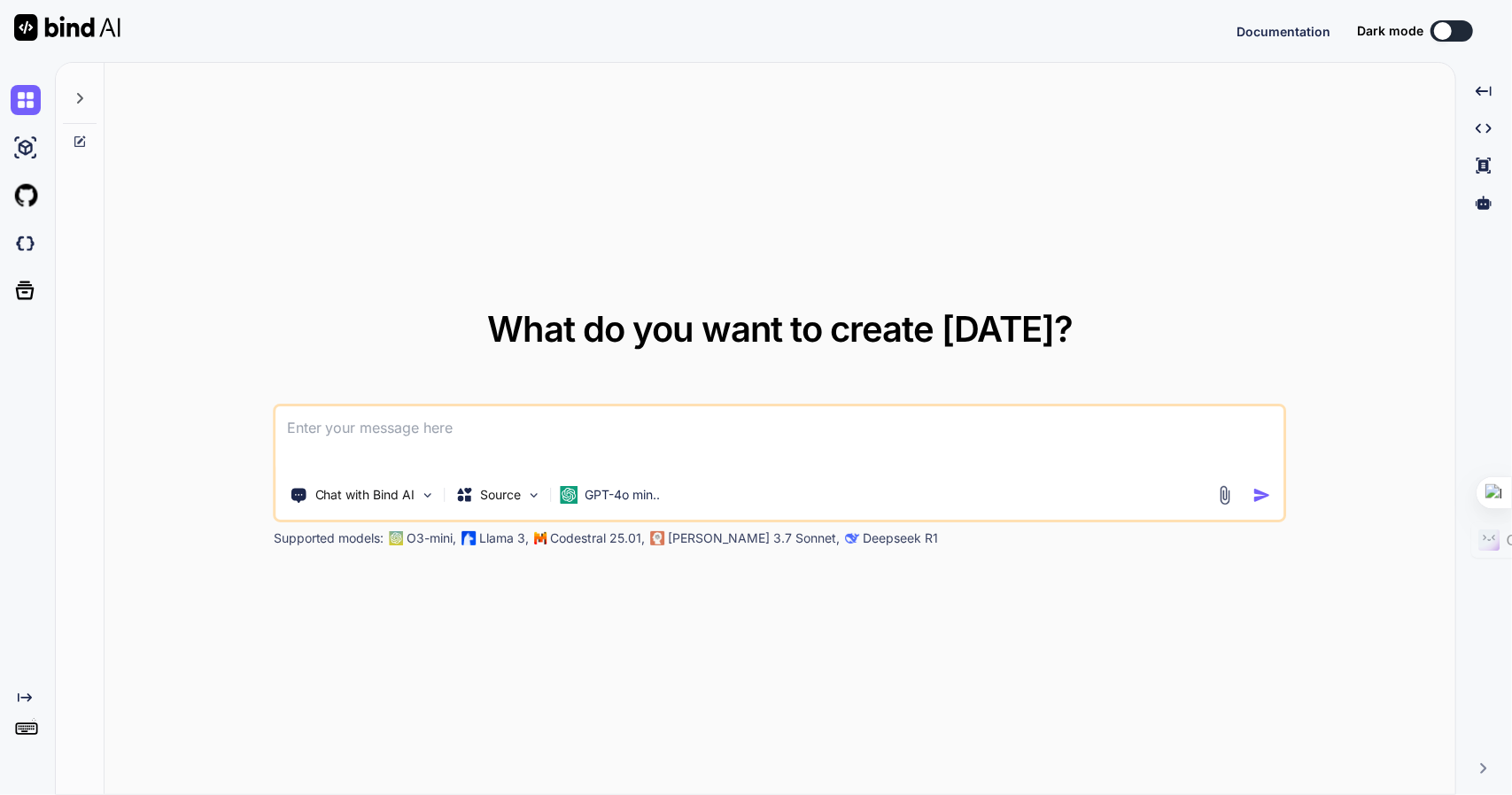
type textarea "x"
